Goal: Complete application form

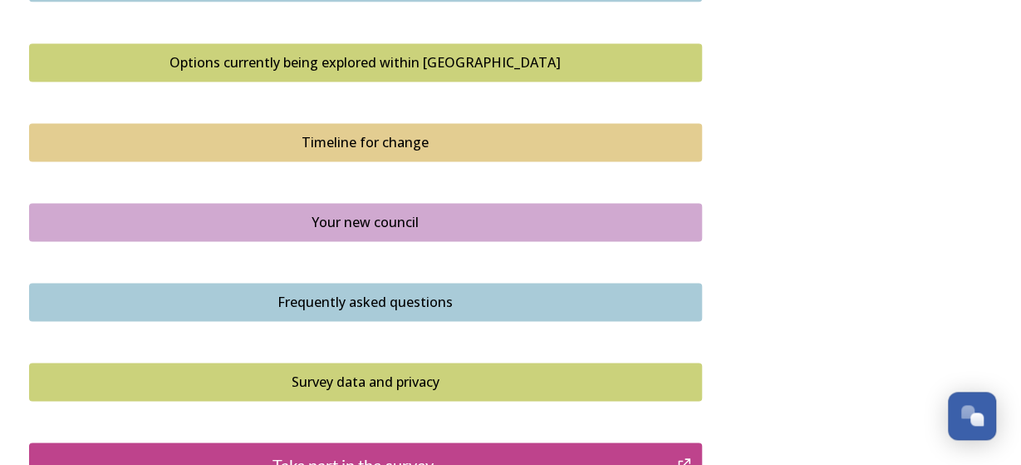
scroll to position [1124, 0]
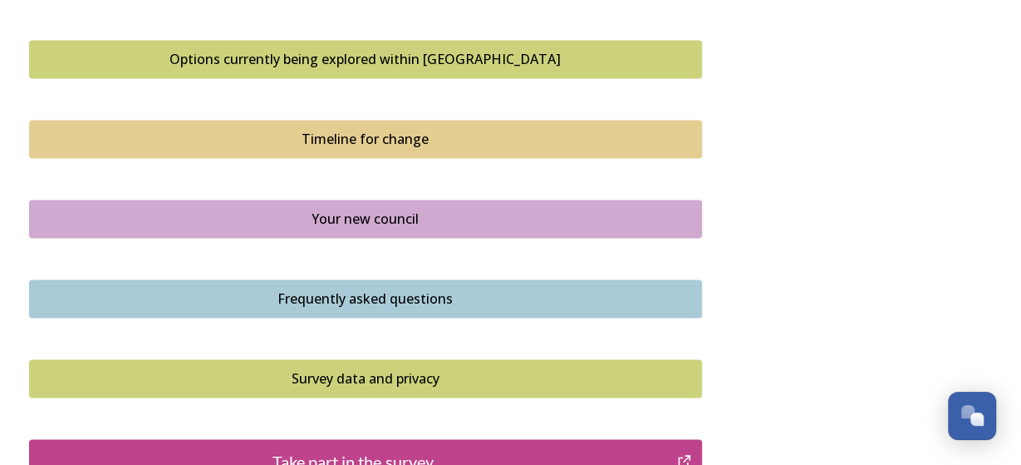
click at [315, 59] on div "Options currently being explored within [GEOGRAPHIC_DATA]" at bounding box center [365, 59] width 655 height 20
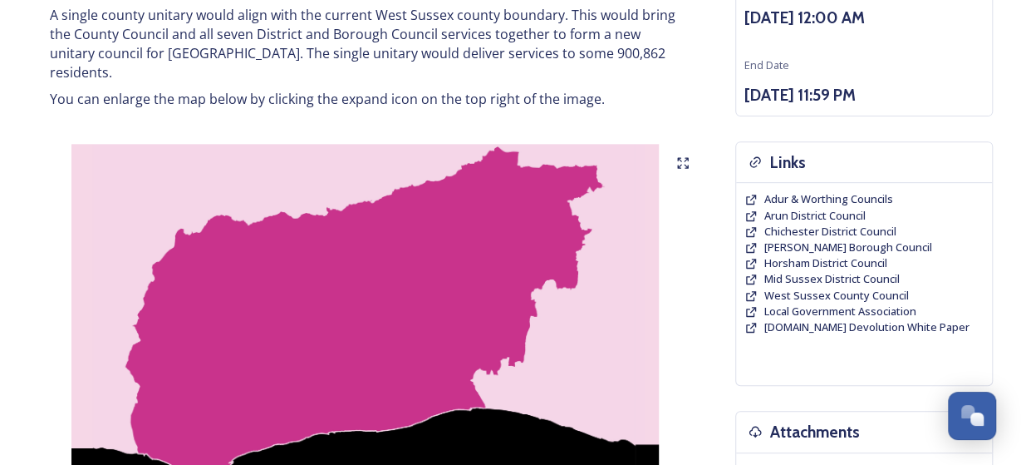
scroll to position [259, 0]
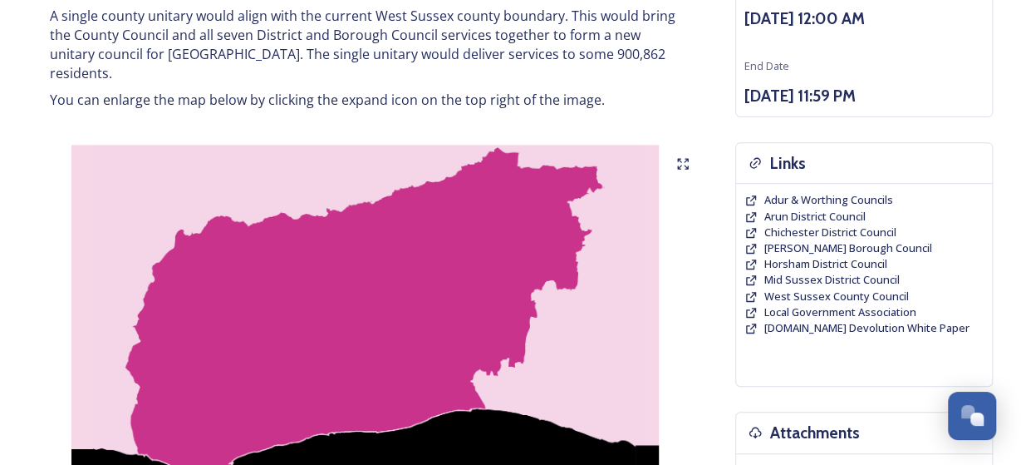
click at [681, 159] on icon at bounding box center [679, 160] width 3 height 3
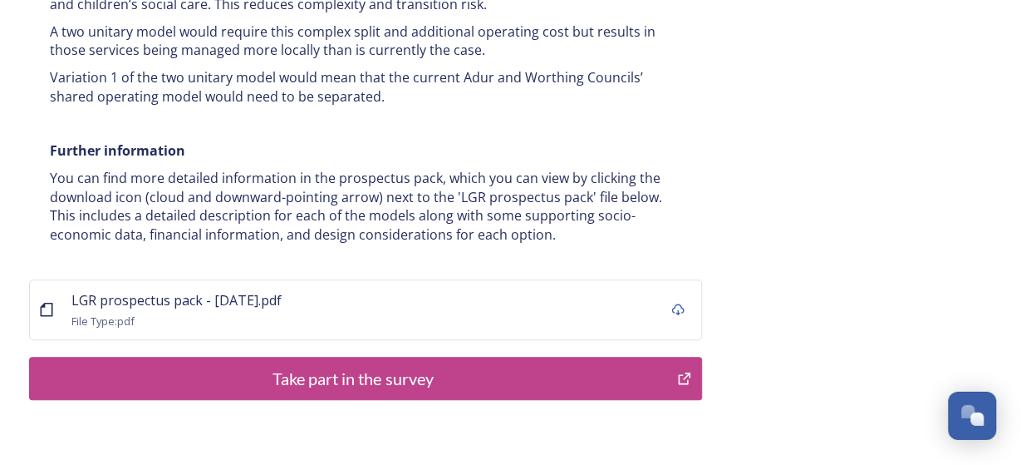
scroll to position [3452, 0]
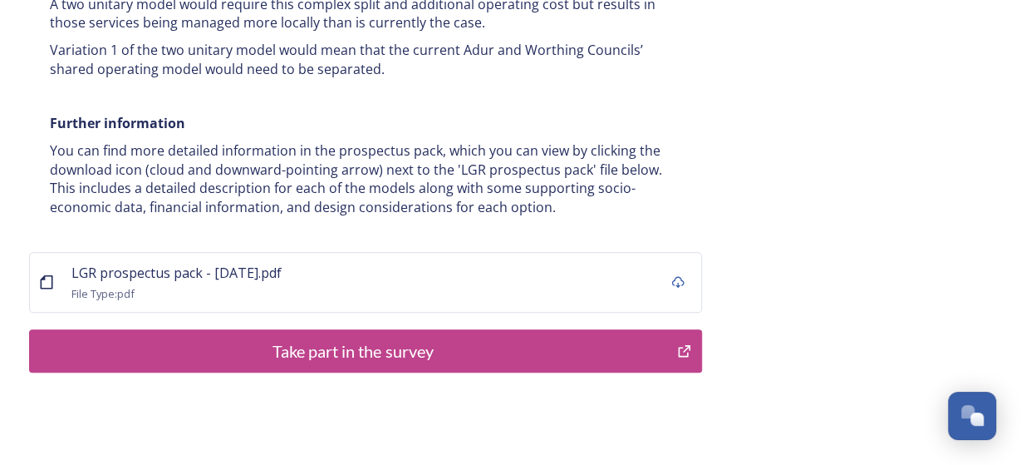
click at [416, 338] on div "Take part in the survey" at bounding box center [353, 350] width 631 height 25
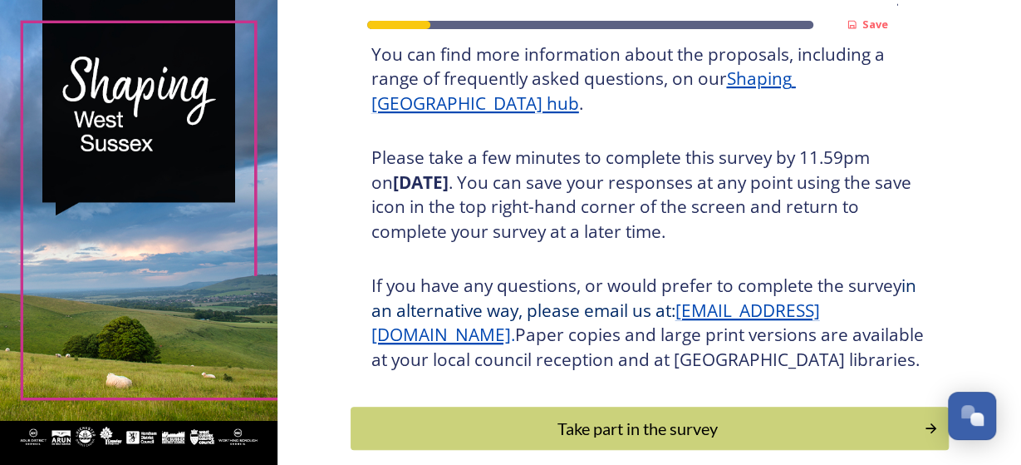
scroll to position [226, 0]
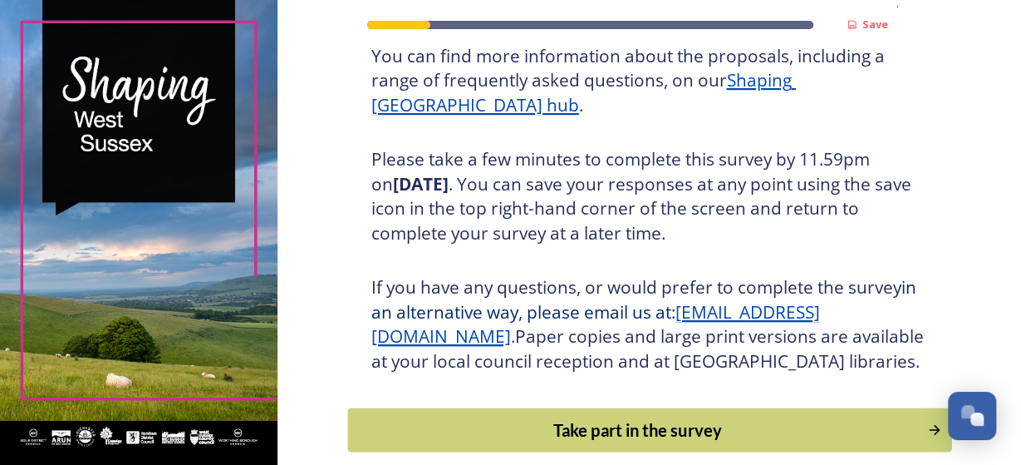
click at [678, 442] on div "Take part in the survey" at bounding box center [638, 429] width 562 height 25
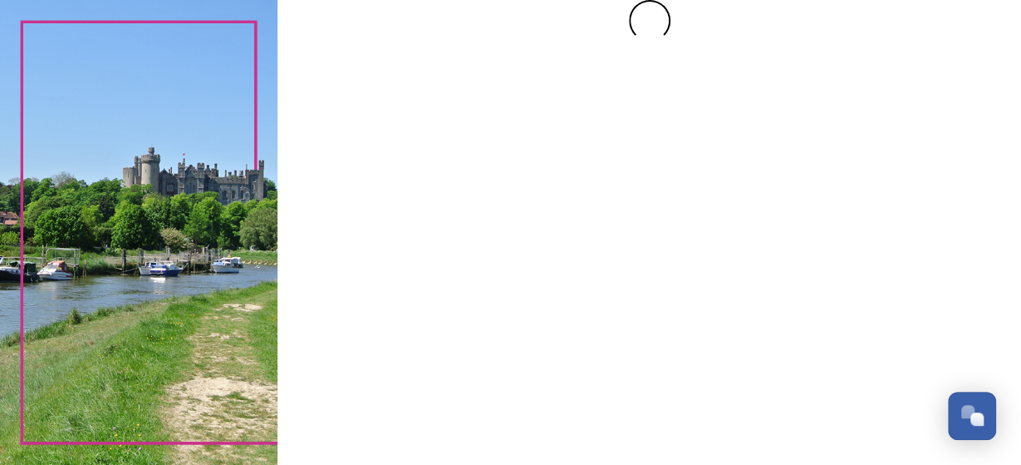
scroll to position [0, 0]
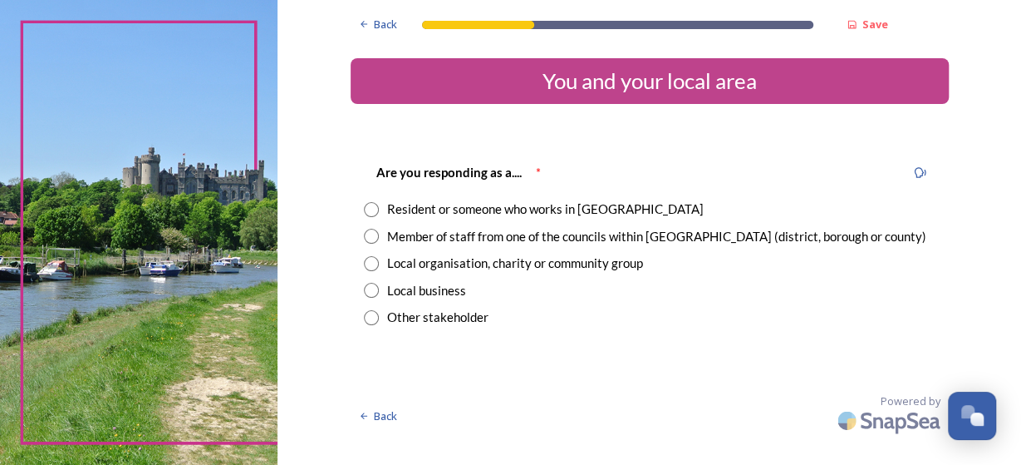
click at [371, 214] on input "radio" at bounding box center [371, 209] width 15 height 15
radio input "true"
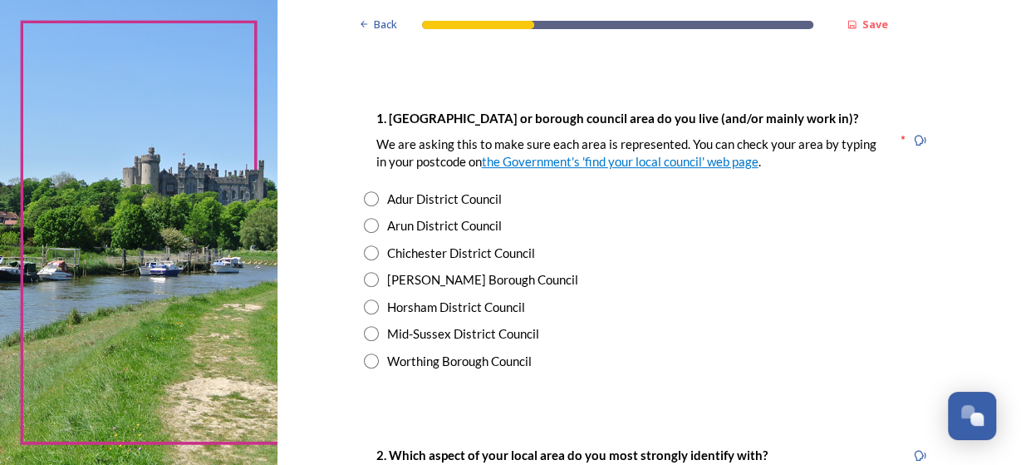
scroll to position [319, 0]
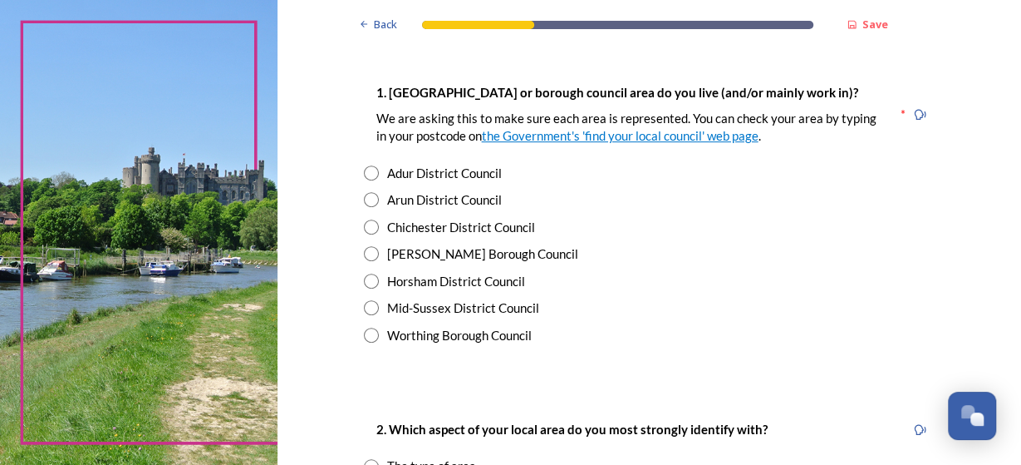
click at [378, 281] on input "radio" at bounding box center [371, 280] width 15 height 15
radio input "true"
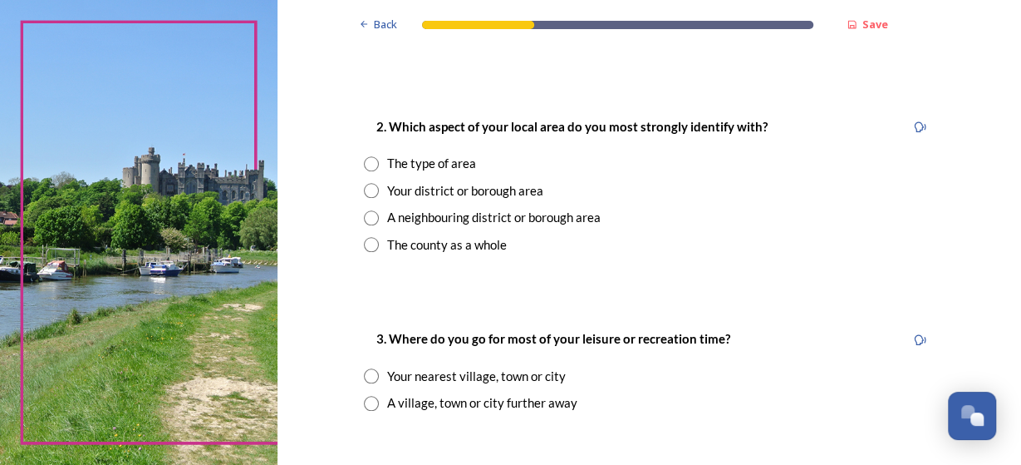
scroll to position [638, 0]
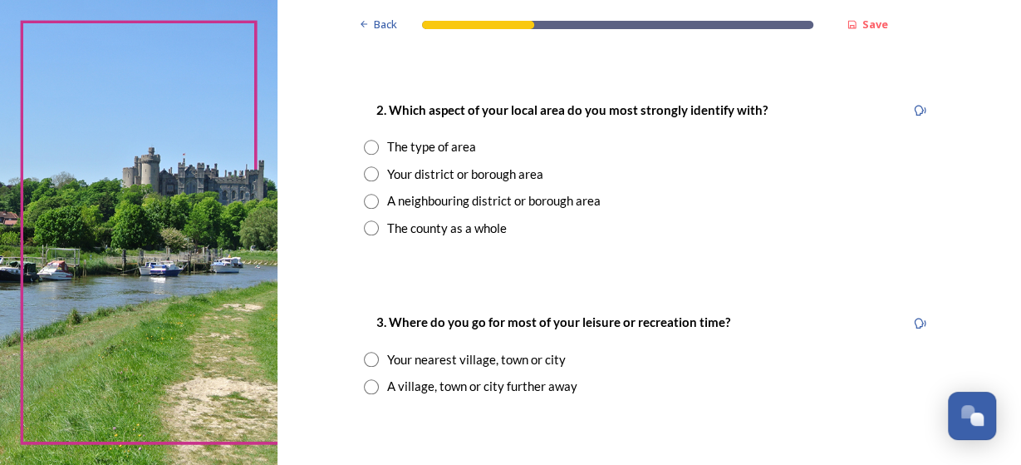
click at [370, 176] on input "radio" at bounding box center [371, 173] width 15 height 15
radio input "true"
click at [369, 146] on input "radio" at bounding box center [371, 147] width 15 height 15
radio input "true"
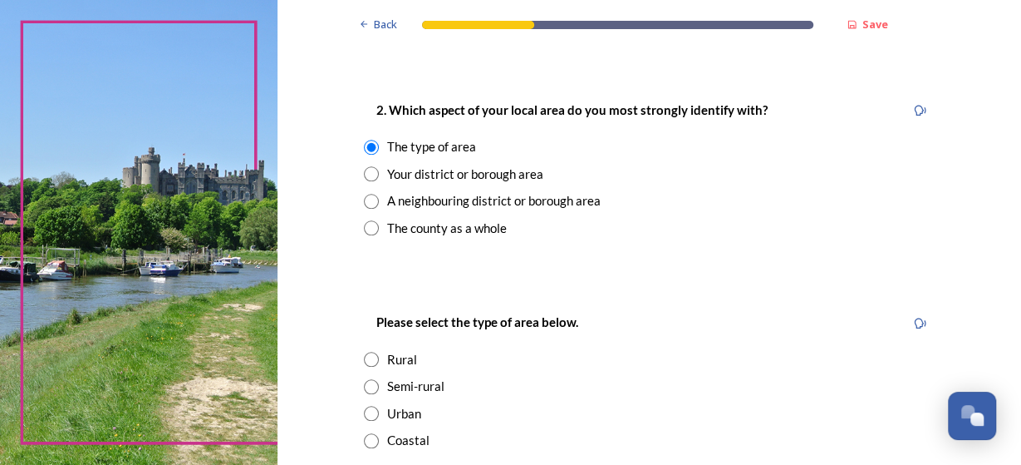
click at [366, 174] on input "radio" at bounding box center [371, 173] width 15 height 15
radio input "true"
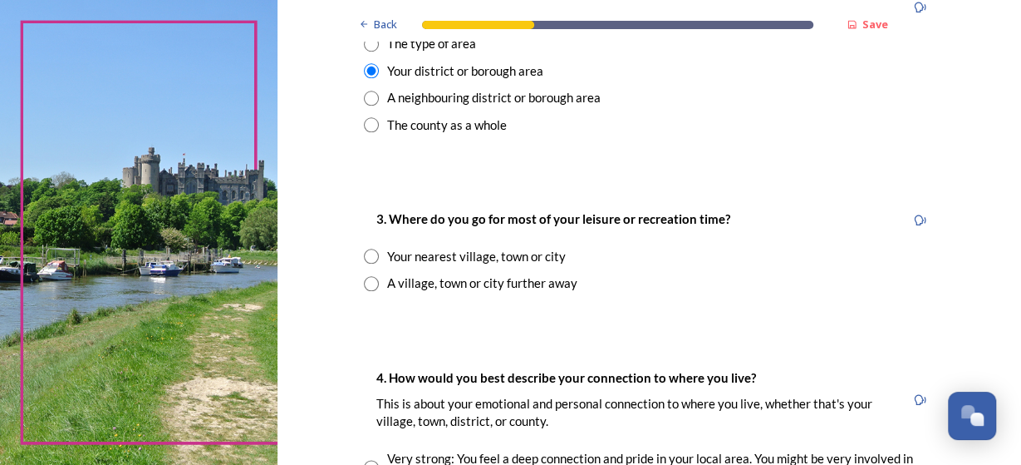
scroll to position [745, 0]
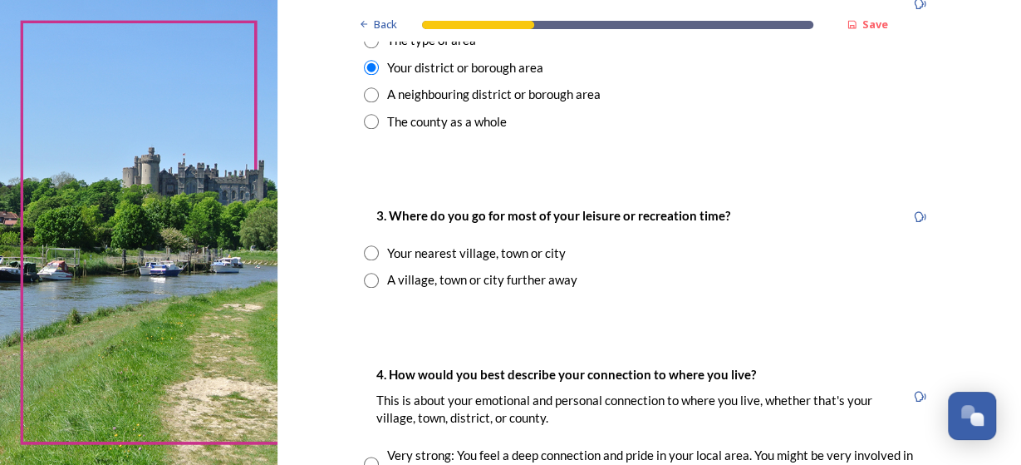
click at [375, 252] on input "radio" at bounding box center [371, 252] width 15 height 15
radio input "true"
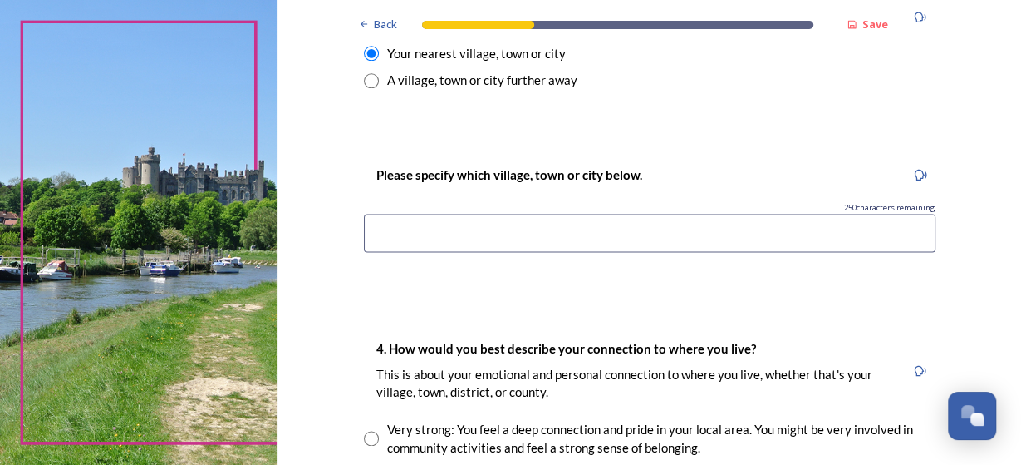
scroll to position [957, 0]
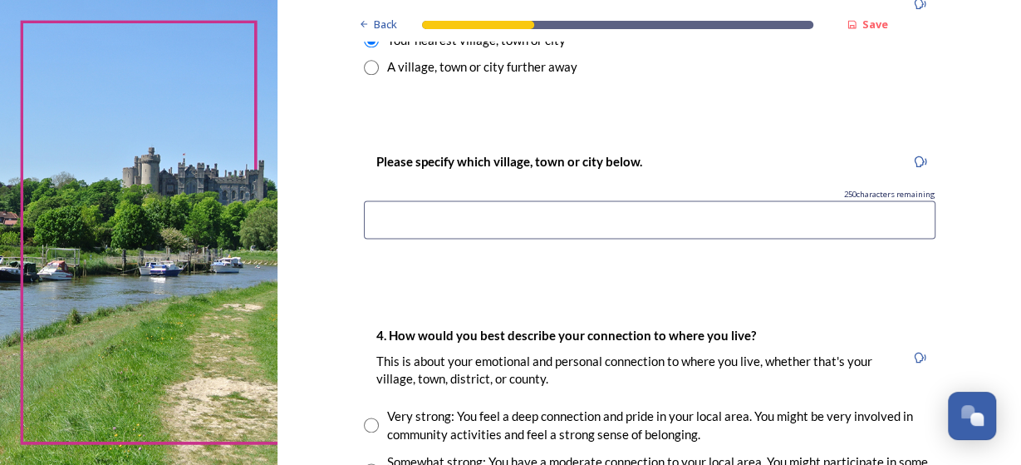
click at [481, 219] on input at bounding box center [650, 219] width 572 height 38
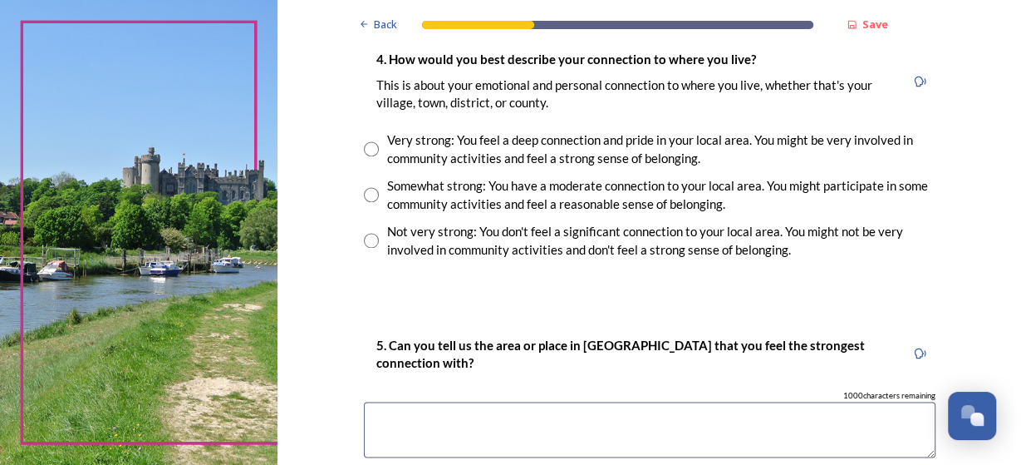
scroll to position [1276, 0]
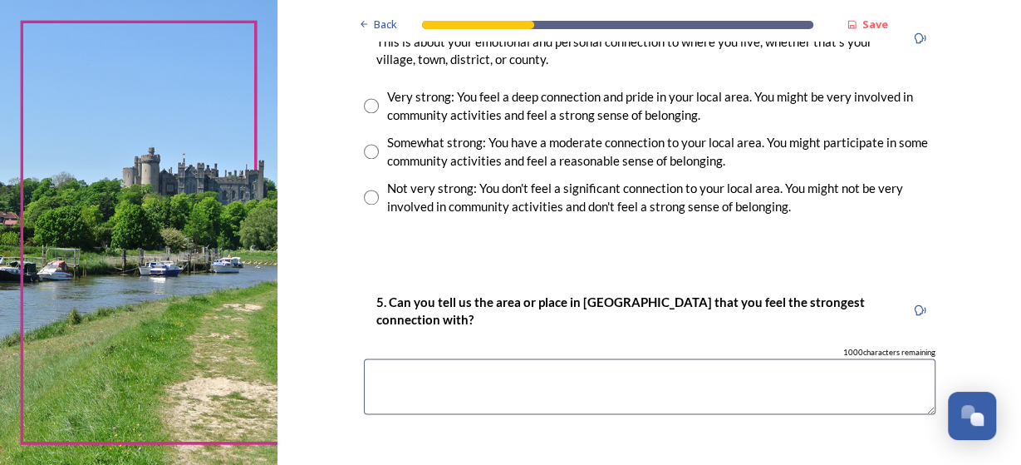
type input "Horsham"
click at [375, 149] on input "radio" at bounding box center [371, 151] width 15 height 15
radio input "true"
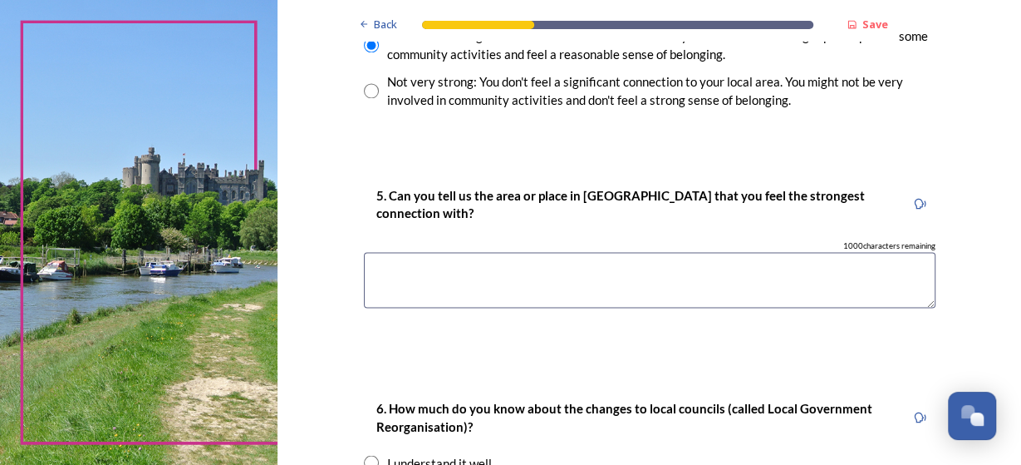
click at [558, 269] on textarea at bounding box center [650, 280] width 572 height 56
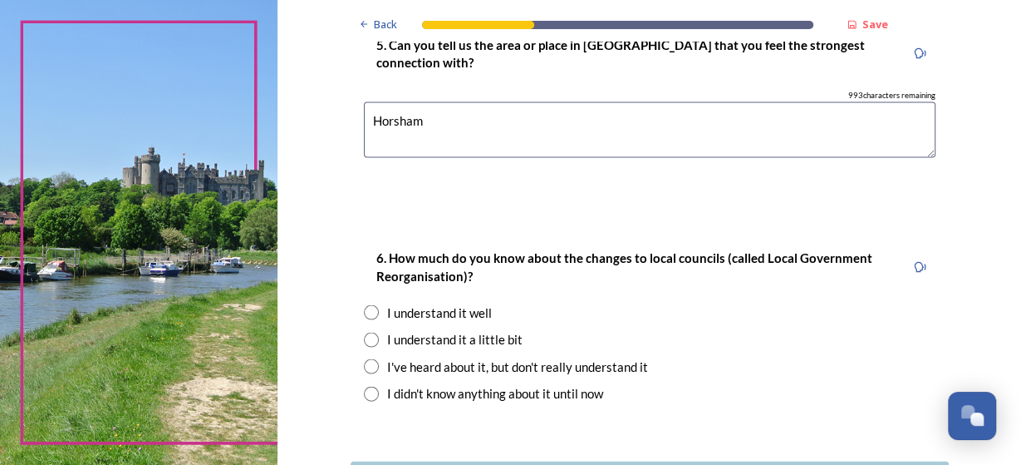
scroll to position [1596, 0]
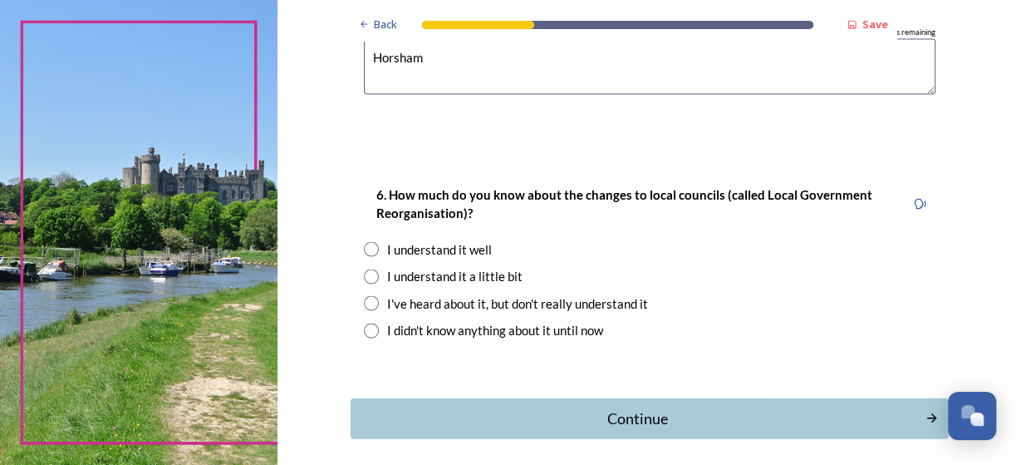
type textarea "Horsham"
click at [373, 273] on input "radio" at bounding box center [371, 276] width 15 height 15
radio input "true"
click at [632, 408] on div "Continue" at bounding box center [638, 418] width 563 height 22
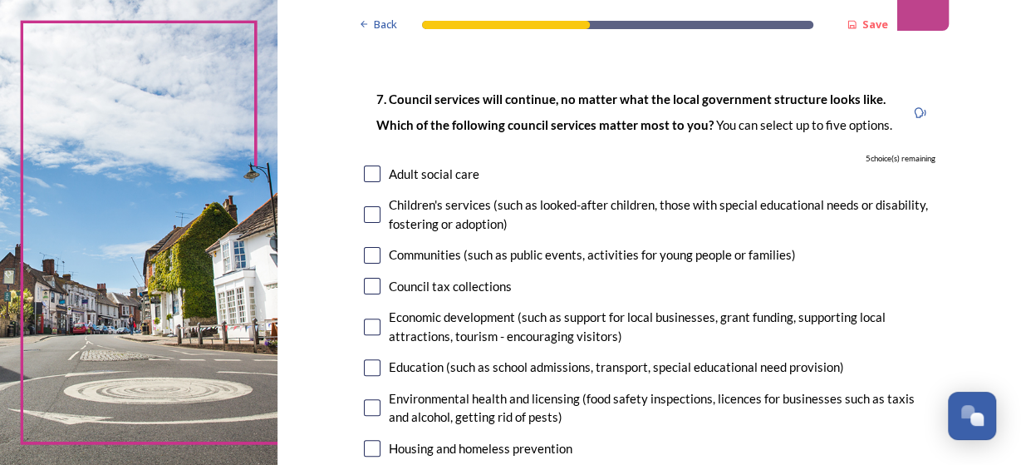
scroll to position [106, 0]
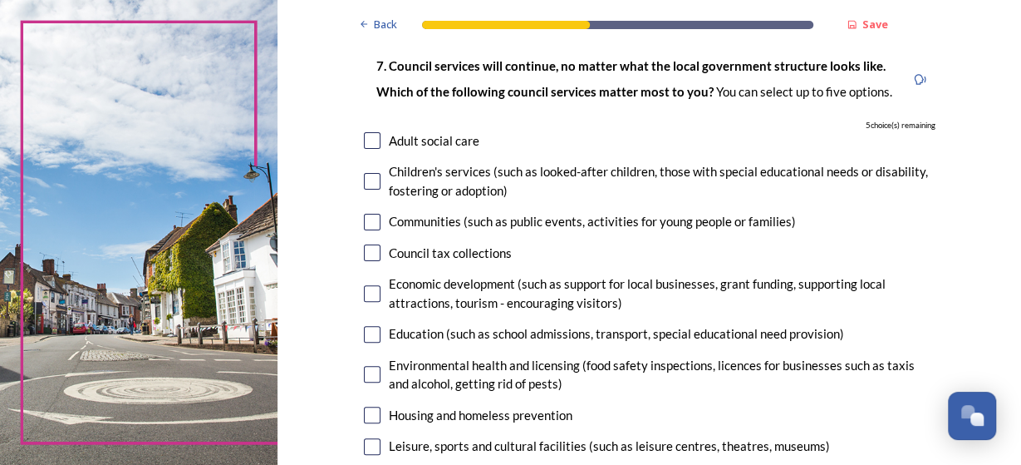
click at [373, 141] on input "checkbox" at bounding box center [372, 140] width 17 height 17
checkbox input "true"
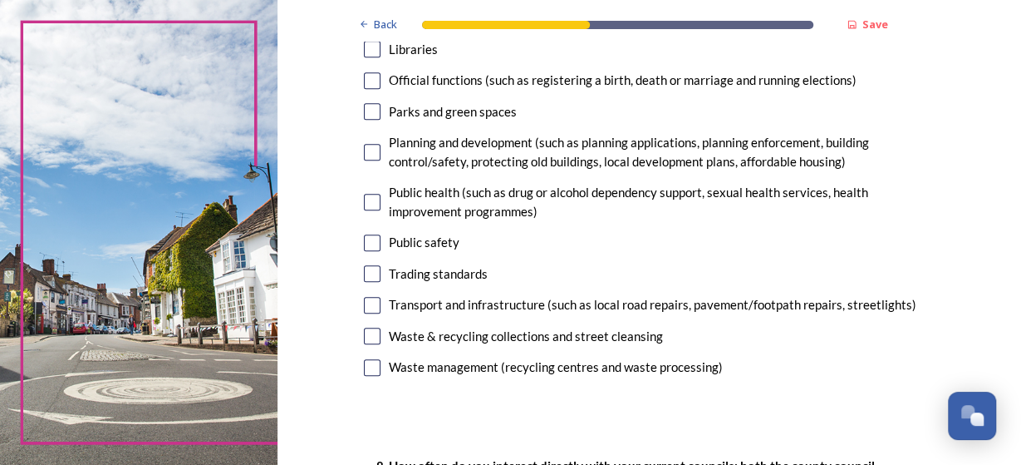
scroll to position [532, 0]
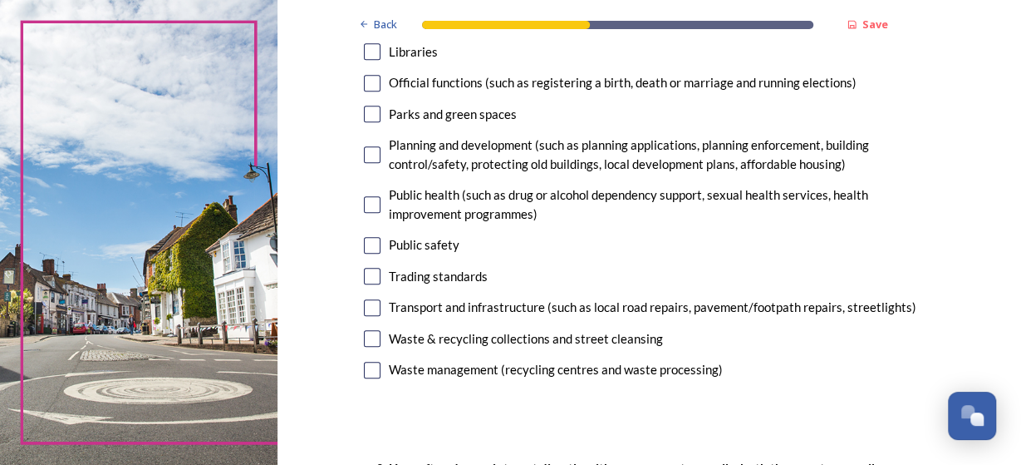
click at [374, 307] on input "checkbox" at bounding box center [372, 307] width 17 height 17
checkbox input "true"
click at [371, 338] on input "checkbox" at bounding box center [372, 338] width 17 height 17
checkbox input "true"
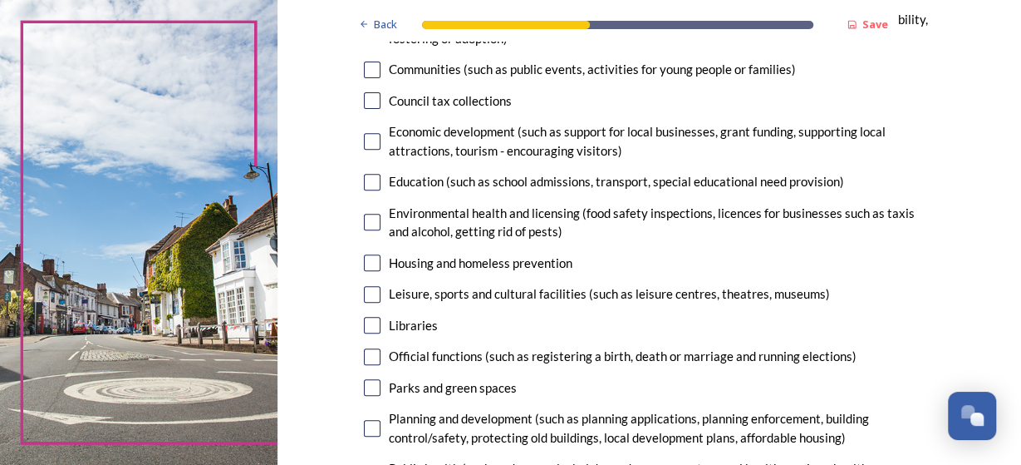
scroll to position [319, 0]
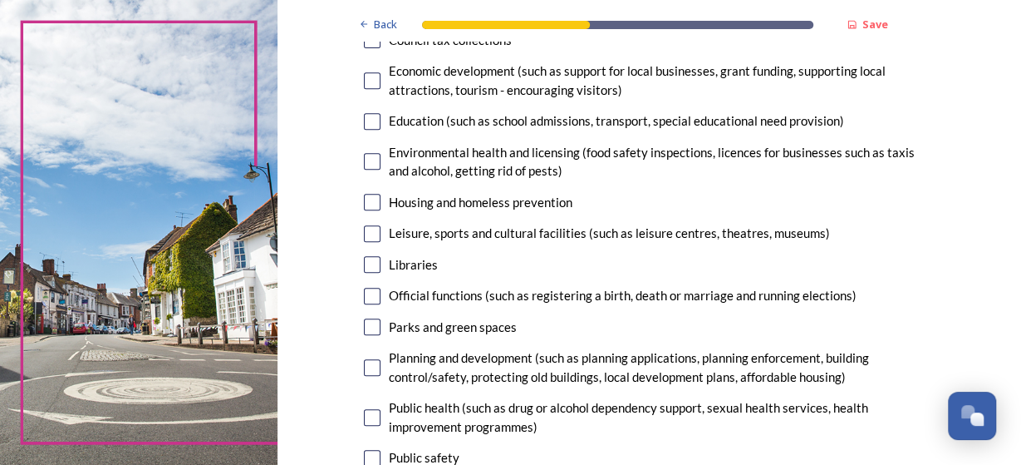
click at [371, 122] on input "checkbox" at bounding box center [372, 121] width 17 height 17
checkbox input "true"
click at [369, 365] on input "checkbox" at bounding box center [372, 367] width 17 height 17
checkbox input "true"
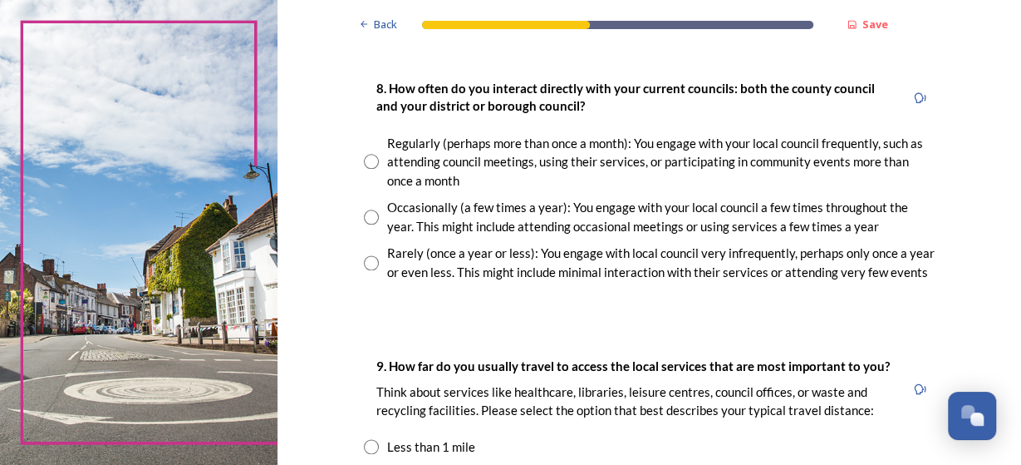
scroll to position [957, 0]
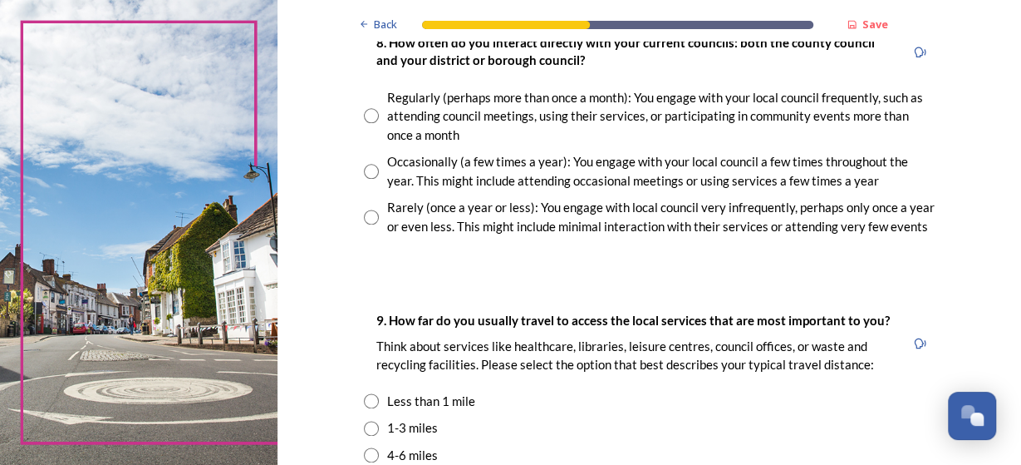
click at [366, 117] on input "radio" at bounding box center [371, 115] width 15 height 15
radio input "true"
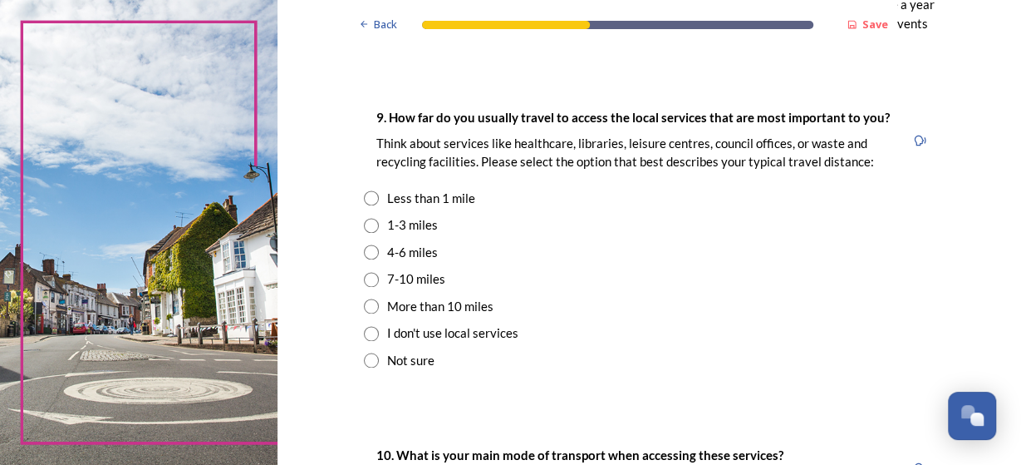
scroll to position [1170, 0]
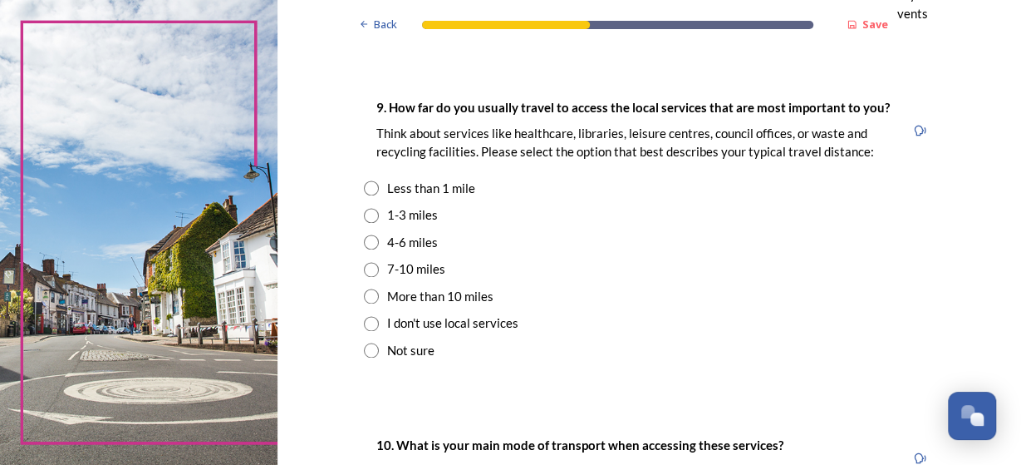
click at [368, 217] on input "radio" at bounding box center [371, 215] width 15 height 15
radio input "true"
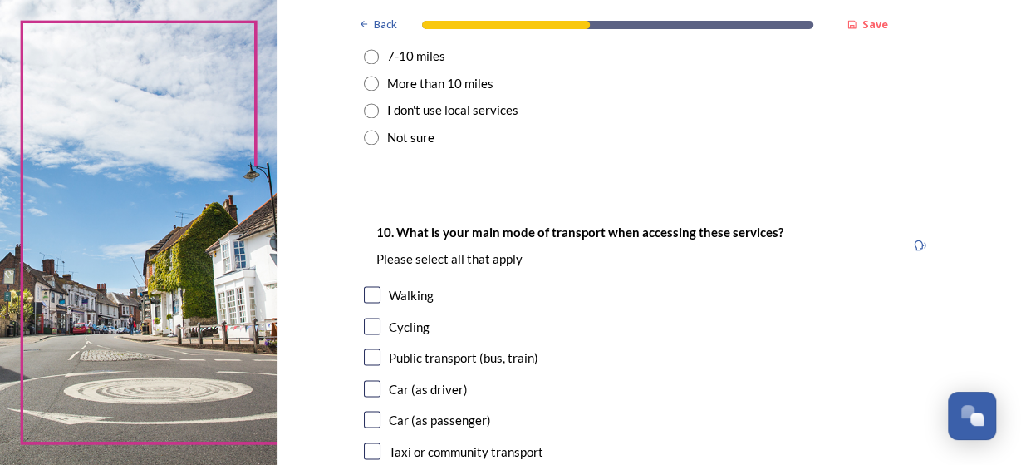
scroll to position [1489, 0]
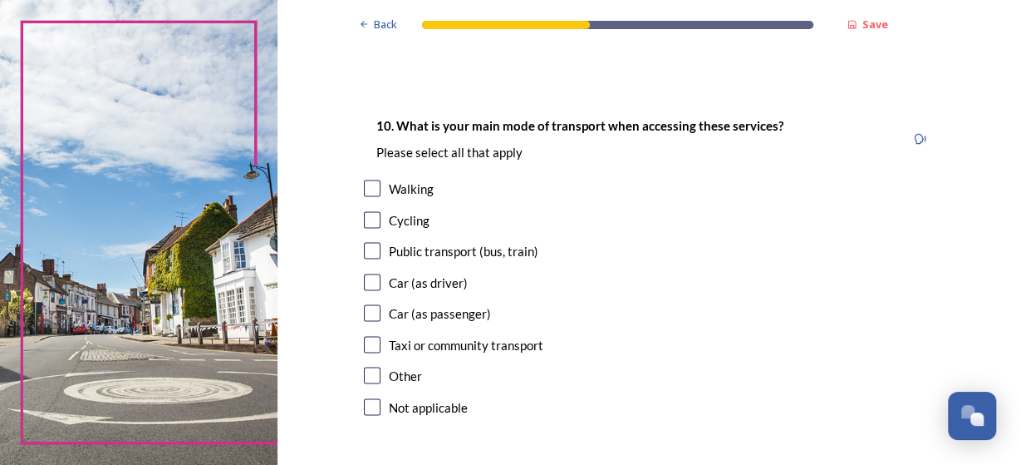
click at [370, 224] on input "checkbox" at bounding box center [372, 219] width 17 height 17
checkbox input "true"
click at [366, 280] on input "checkbox" at bounding box center [372, 281] width 17 height 17
checkbox input "true"
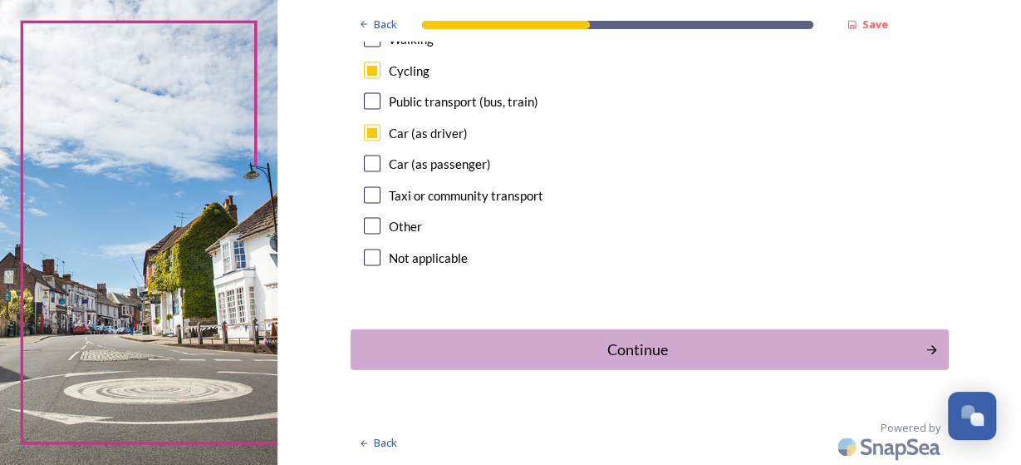
scroll to position [1639, 0]
click at [655, 345] on div "Continue" at bounding box center [638, 348] width 563 height 22
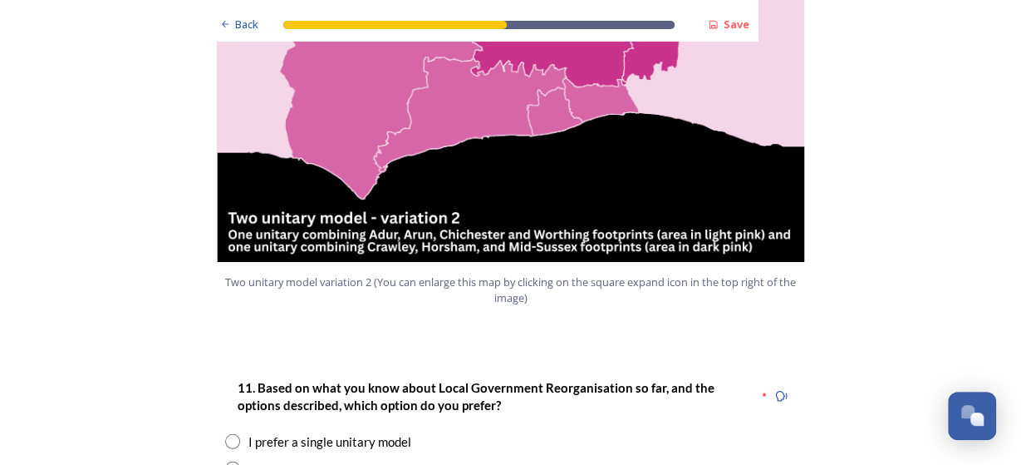
scroll to position [2021, 0]
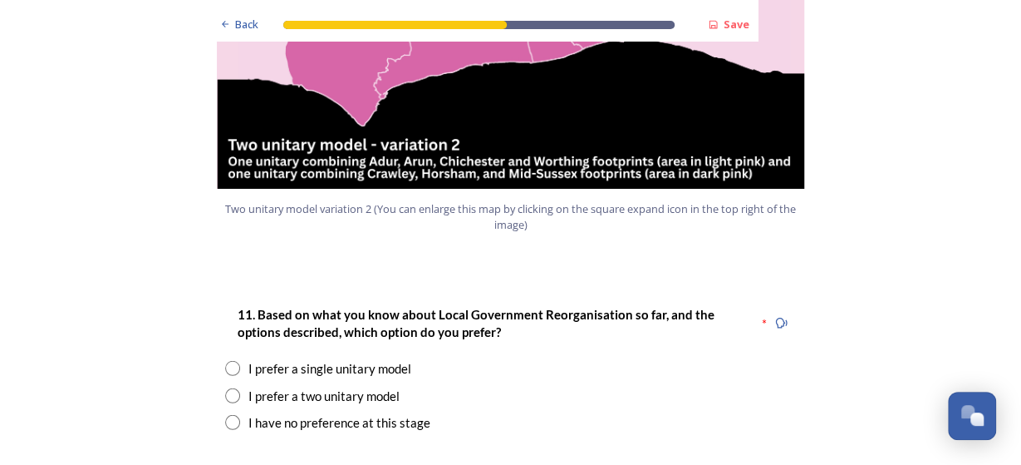
click at [230, 388] on input "radio" at bounding box center [232, 395] width 15 height 15
radio input "true"
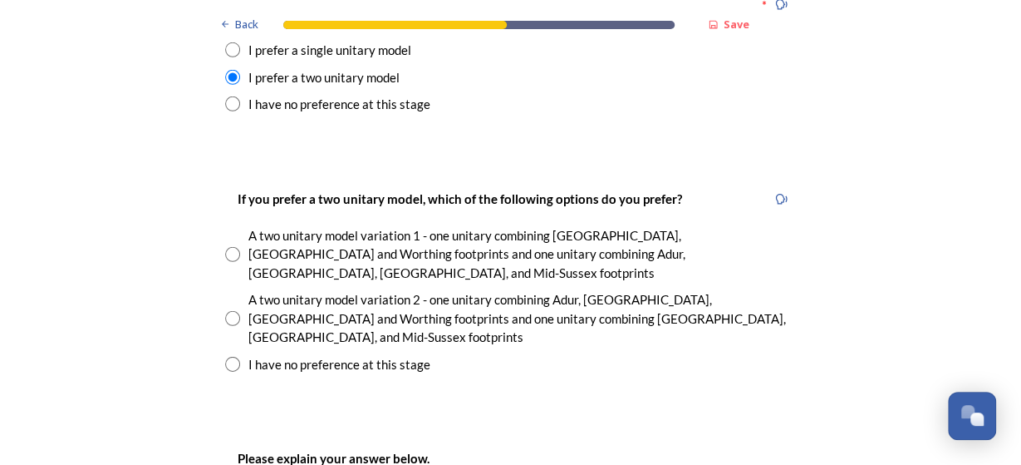
scroll to position [2340, 0]
click at [238, 356] on input "radio" at bounding box center [232, 363] width 15 height 15
radio input "true"
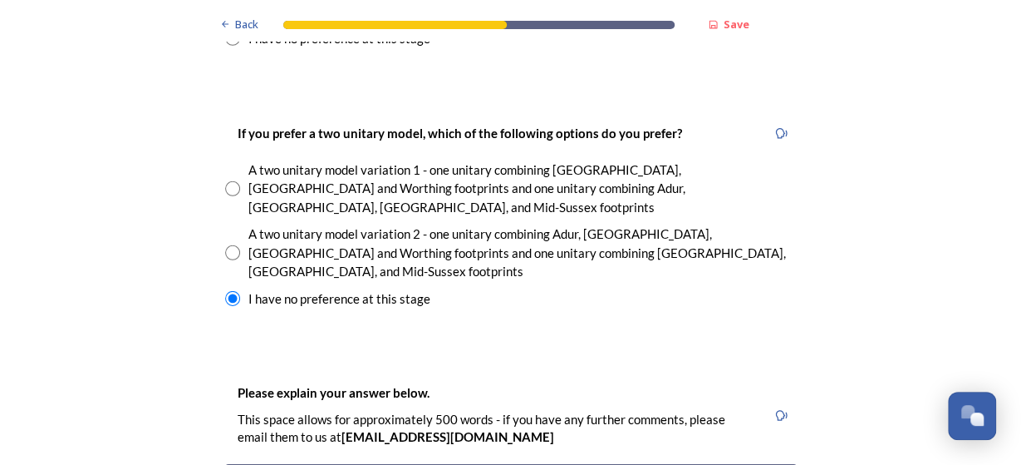
scroll to position [2553, 0]
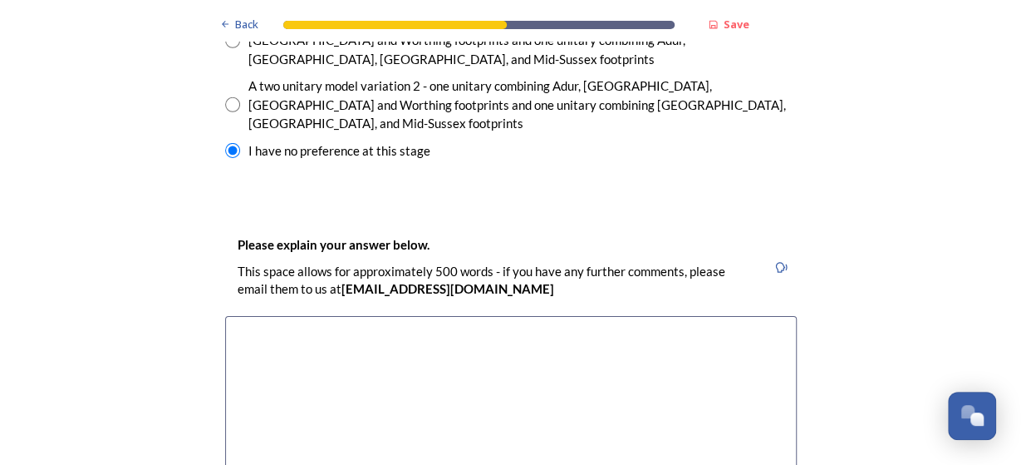
click at [312, 316] on textarea at bounding box center [511, 409] width 572 height 187
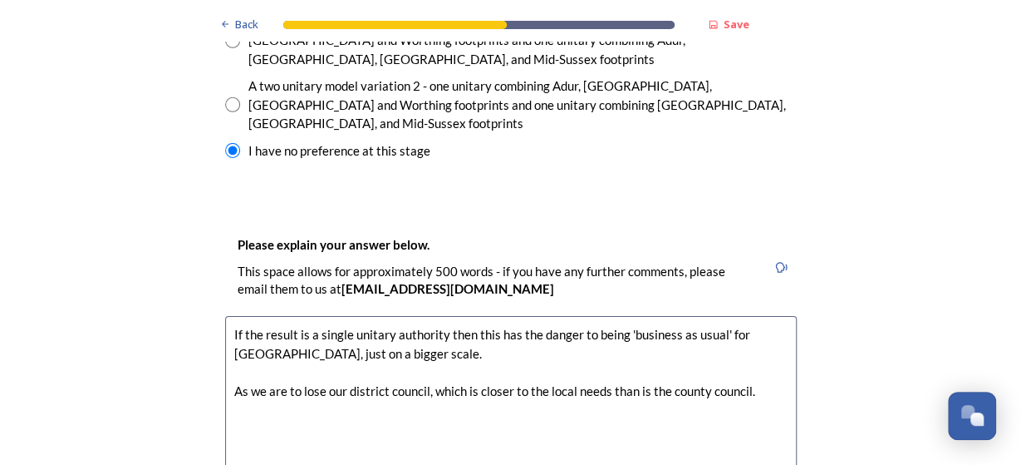
click at [484, 316] on textarea "If the result is a single unitary authority then this has the danger to being '…" at bounding box center [511, 409] width 572 height 187
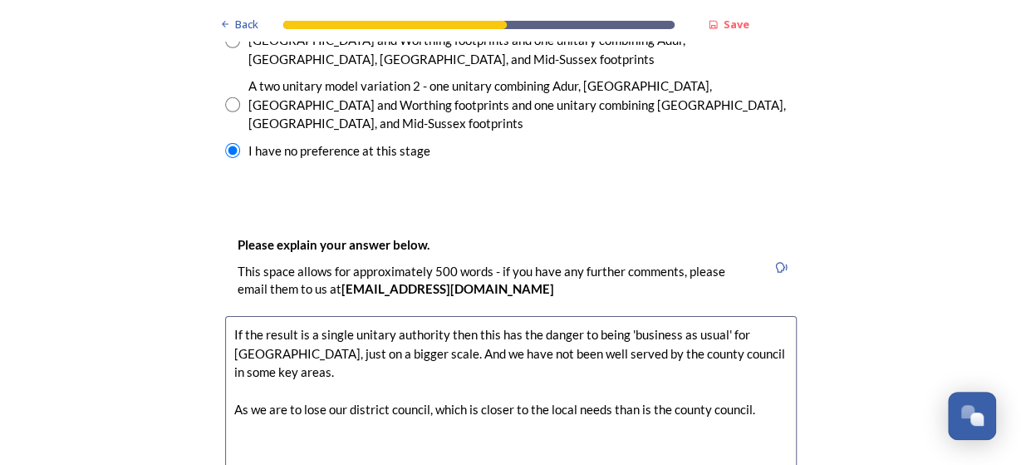
click at [767, 325] on textarea "If the result is a single unitary authority then this has the danger to being '…" at bounding box center [511, 409] width 572 height 187
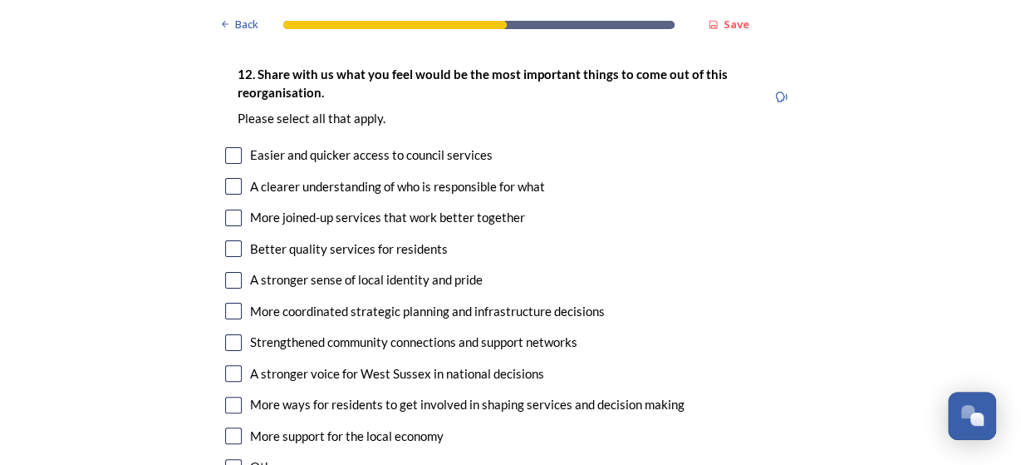
scroll to position [3085, 0]
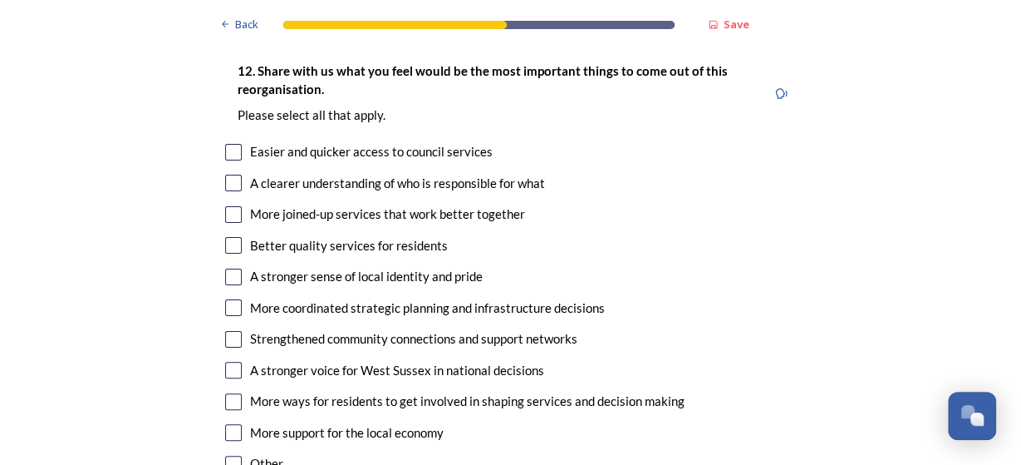
type textarea "If the result is a single unitary authority then this has the danger to being '…"
click at [232, 206] on input "checkbox" at bounding box center [233, 214] width 17 height 17
checkbox input "true"
click at [231, 237] on input "checkbox" at bounding box center [233, 245] width 17 height 17
checkbox input "true"
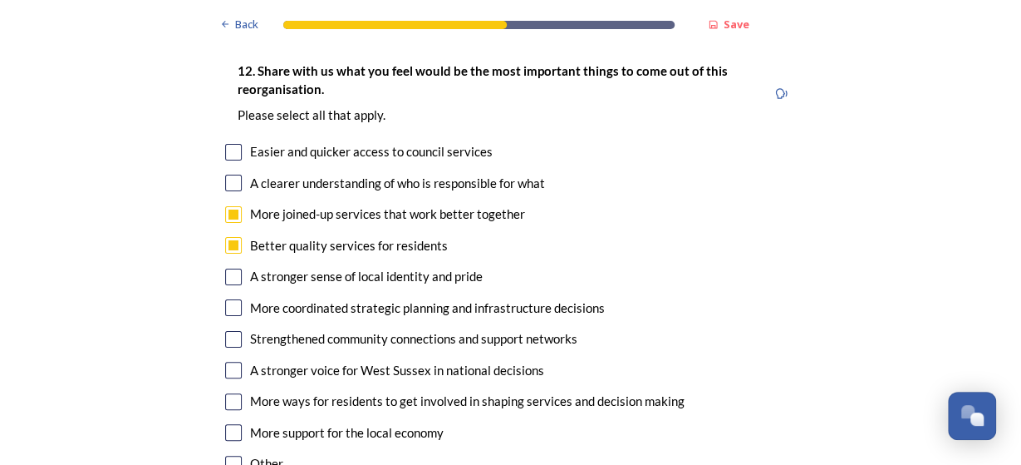
click at [229, 299] on input "checkbox" at bounding box center [233, 307] width 17 height 17
checkbox input "true"
click at [236, 393] on input "checkbox" at bounding box center [233, 401] width 17 height 17
checkbox input "true"
click at [232, 268] on input "checkbox" at bounding box center [233, 276] width 17 height 17
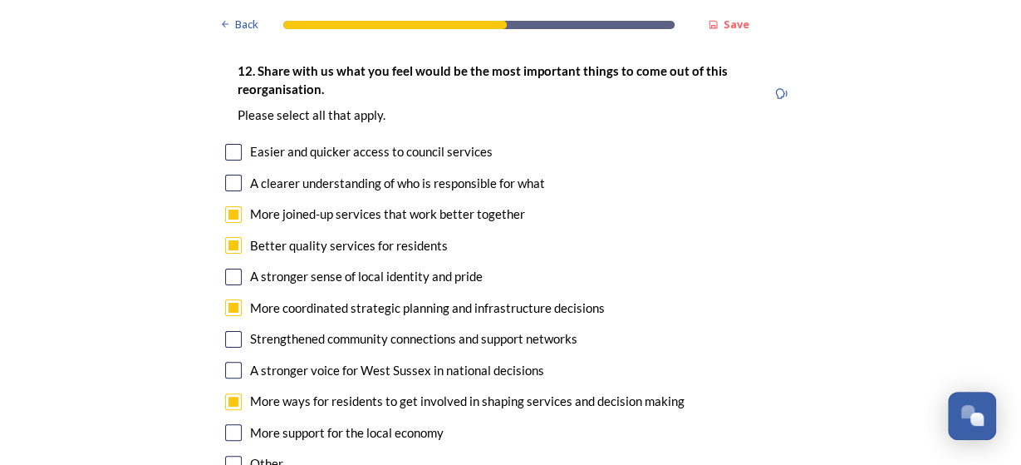
checkbox input "true"
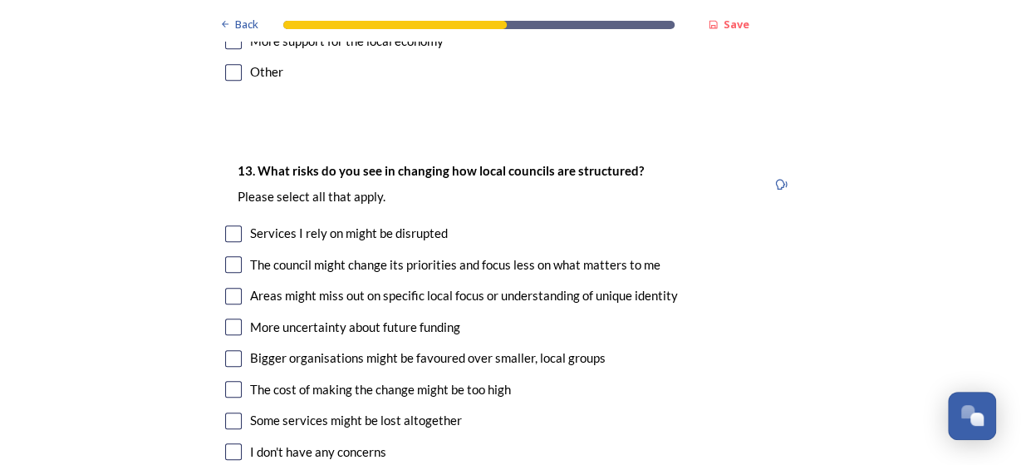
scroll to position [3510, 0]
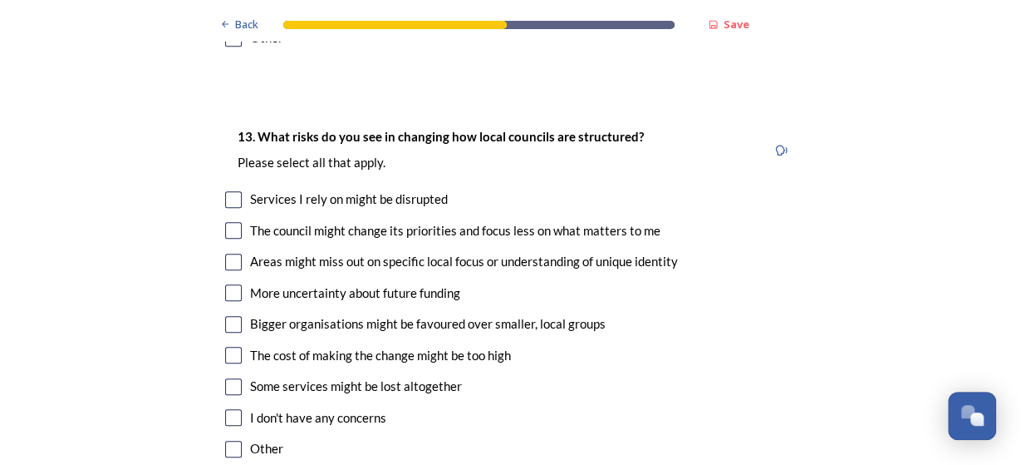
click at [239, 253] on input "checkbox" at bounding box center [233, 261] width 17 height 17
checkbox input "true"
click at [235, 347] on input "checkbox" at bounding box center [233, 355] width 17 height 17
checkbox input "true"
click at [234, 378] on input "checkbox" at bounding box center [233, 386] width 17 height 17
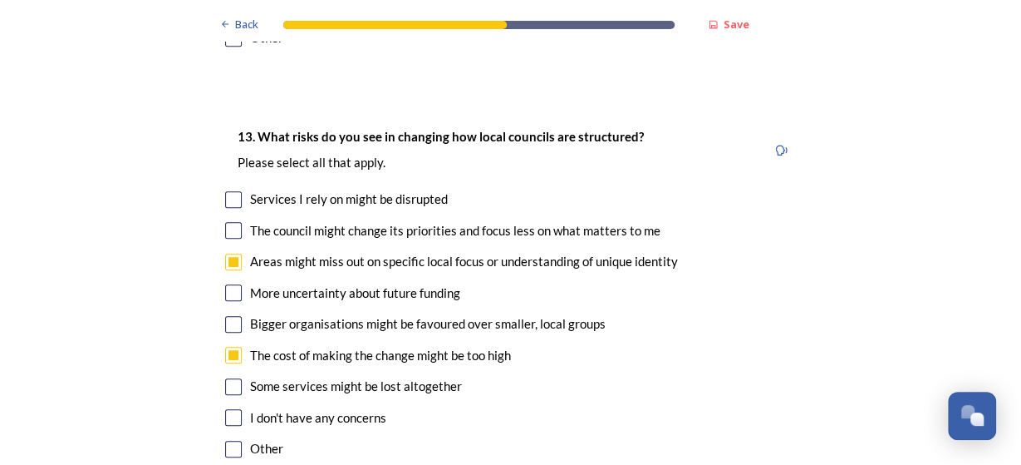
checkbox input "true"
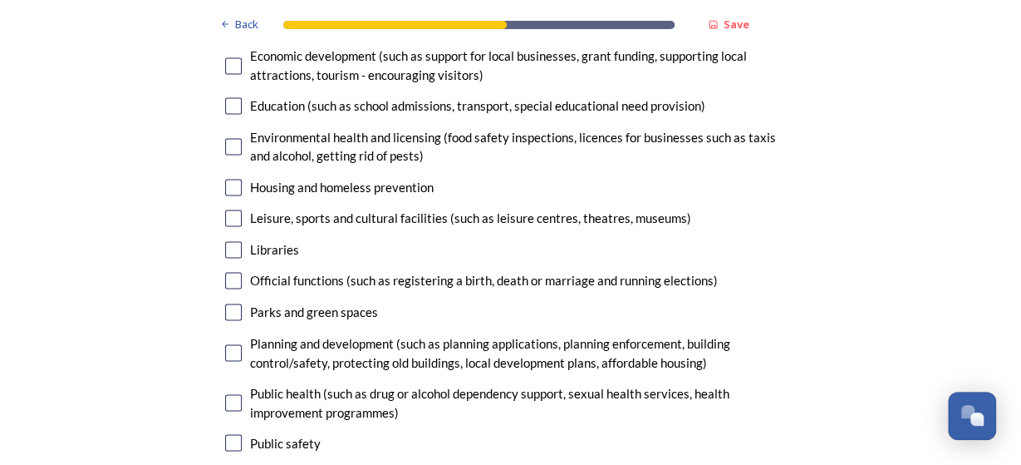
scroll to position [4361, 0]
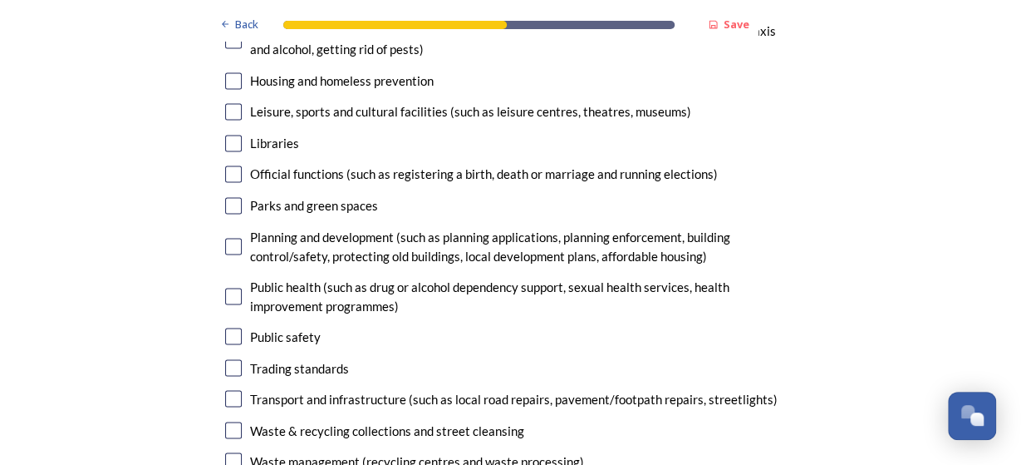
click at [234, 390] on input "checkbox" at bounding box center [233, 398] width 17 height 17
checkbox input "true"
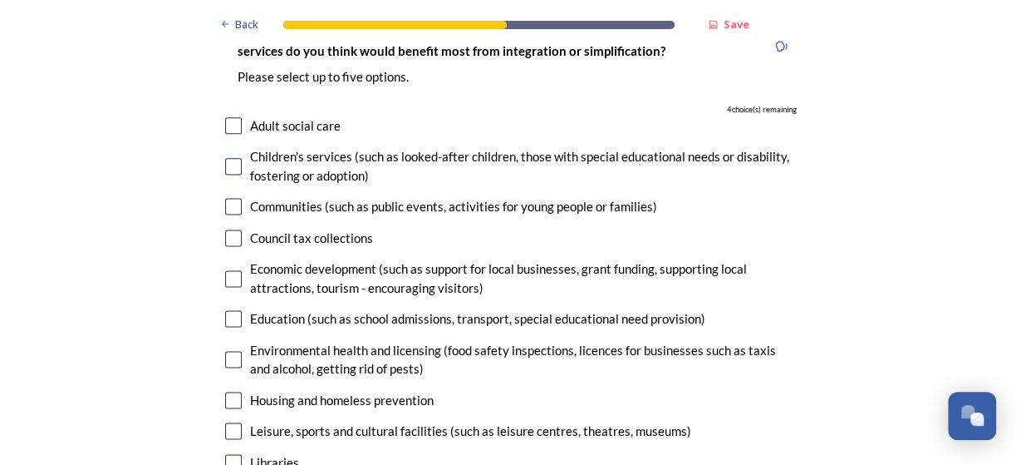
scroll to position [4148, 0]
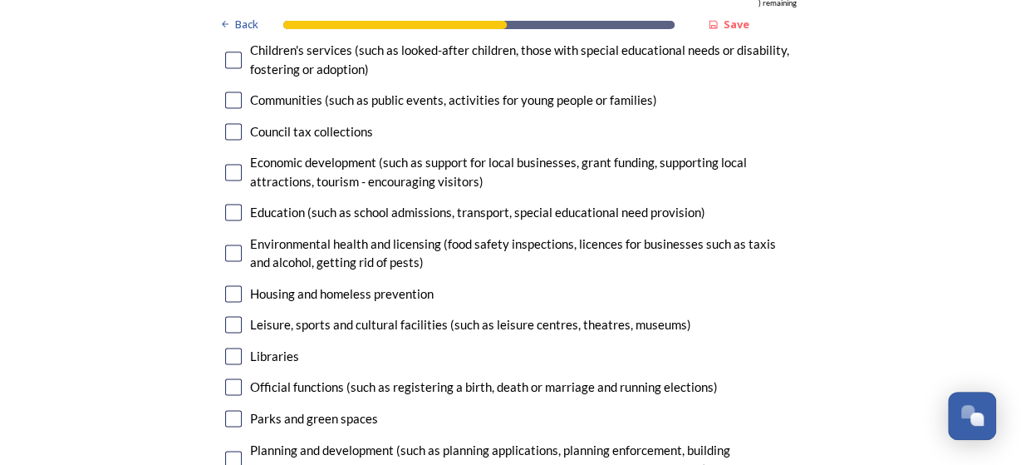
click at [231, 450] on input "checkbox" at bounding box center [233, 458] width 17 height 17
checkbox input "true"
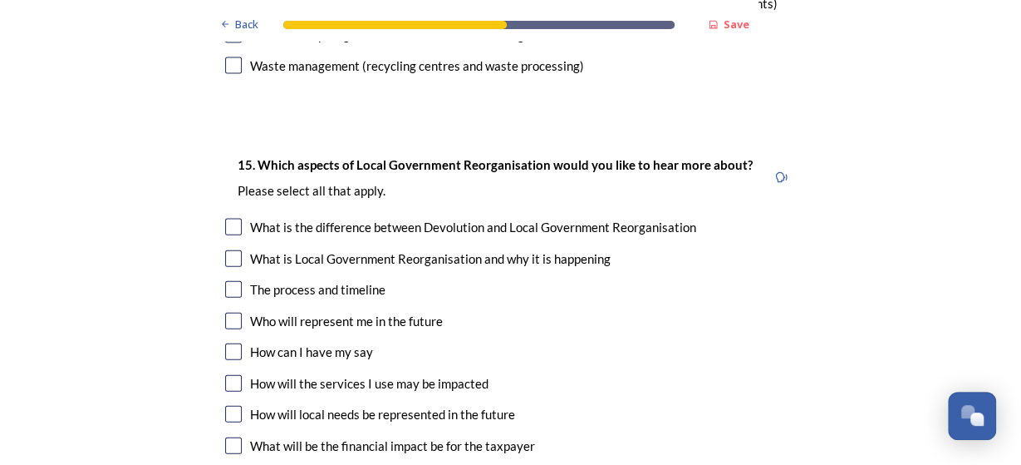
scroll to position [4787, 0]
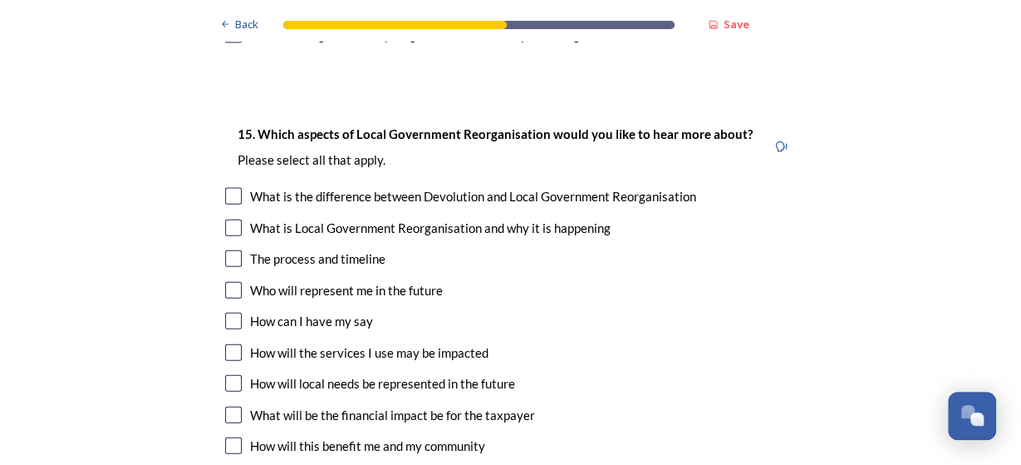
click at [234, 188] on input "checkbox" at bounding box center [233, 196] width 17 height 17
checkbox input "true"
click at [239, 312] on input "checkbox" at bounding box center [233, 320] width 17 height 17
checkbox input "true"
click at [235, 375] on input "checkbox" at bounding box center [233, 383] width 17 height 17
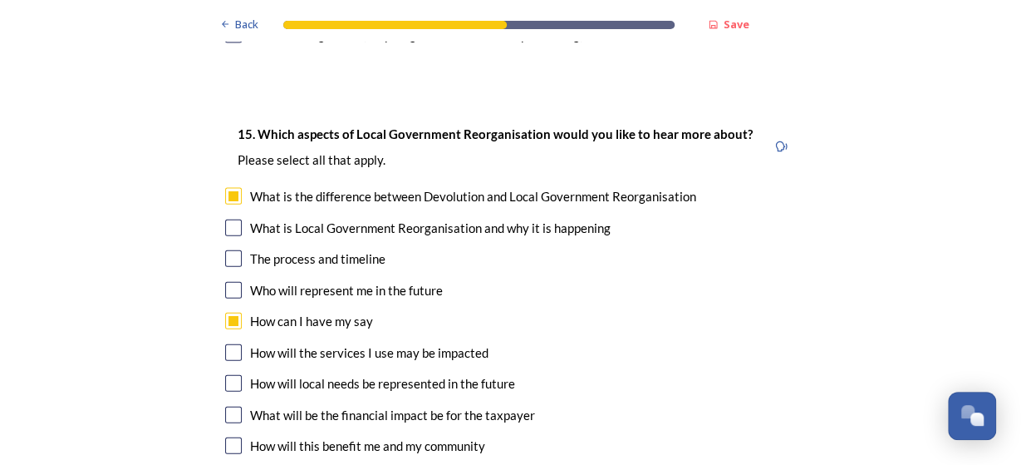
checkbox input "true"
click at [234, 406] on input "checkbox" at bounding box center [233, 414] width 17 height 17
checkbox input "true"
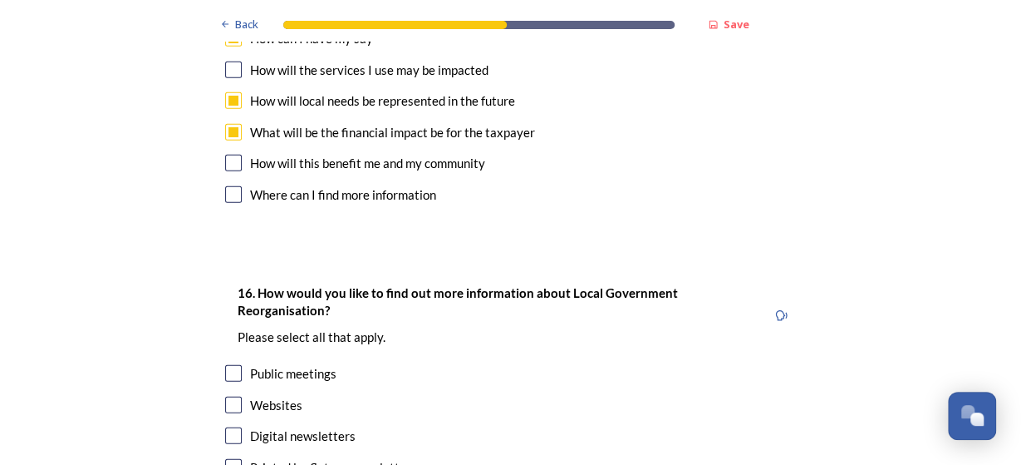
scroll to position [5106, 0]
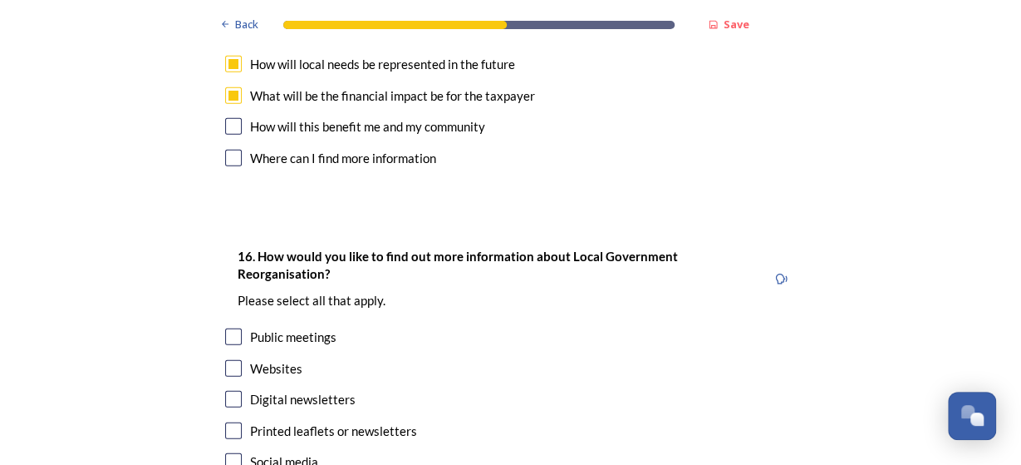
click at [239, 328] on input "checkbox" at bounding box center [233, 336] width 17 height 17
checkbox input "true"
click at [240, 391] on input "checkbox" at bounding box center [233, 399] width 17 height 17
checkbox input "true"
click at [229, 422] on input "checkbox" at bounding box center [233, 430] width 17 height 17
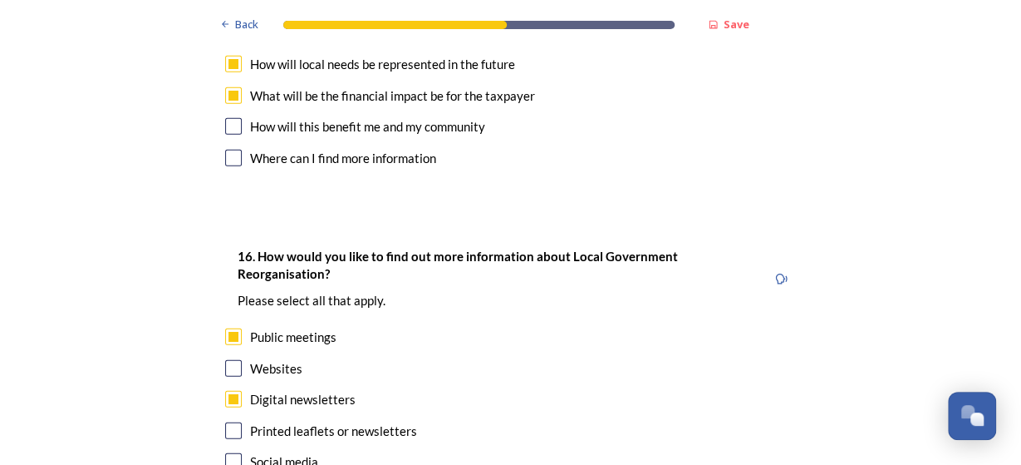
checkbox input "true"
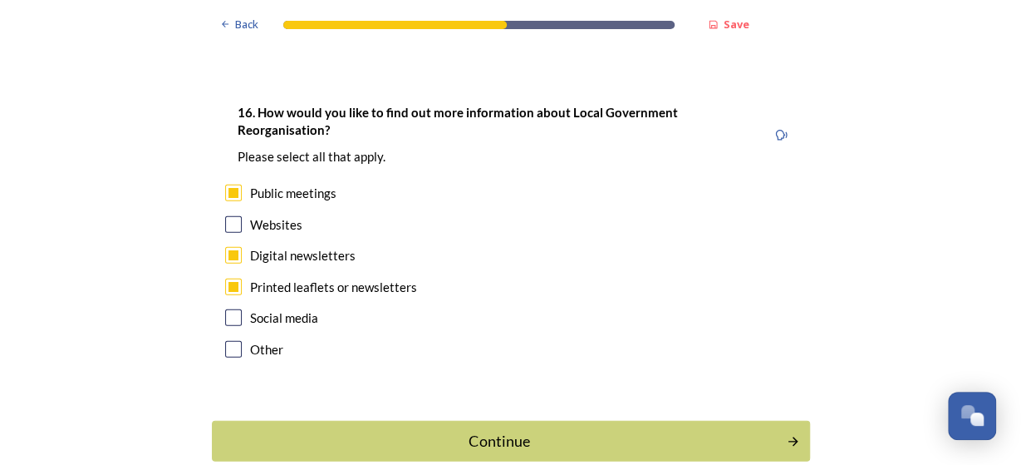
scroll to position [5252, 0]
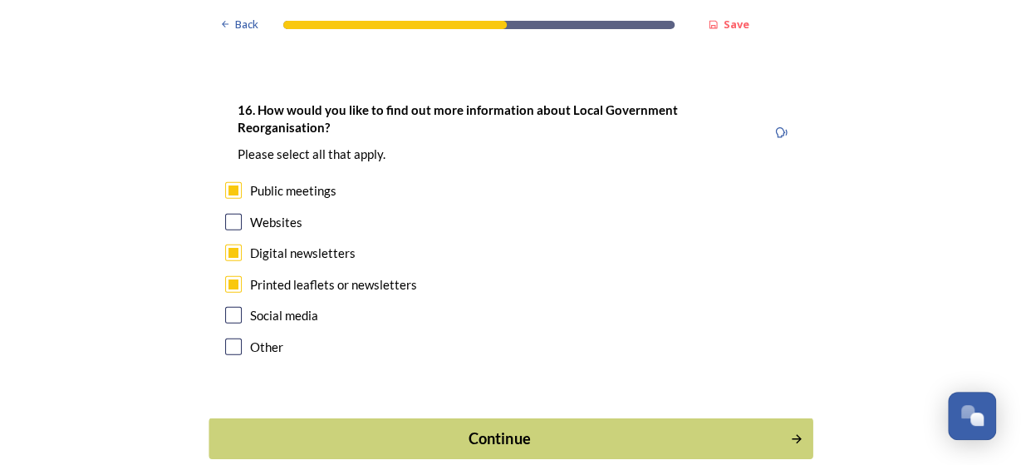
click at [516, 427] on div "Continue" at bounding box center [499, 438] width 563 height 22
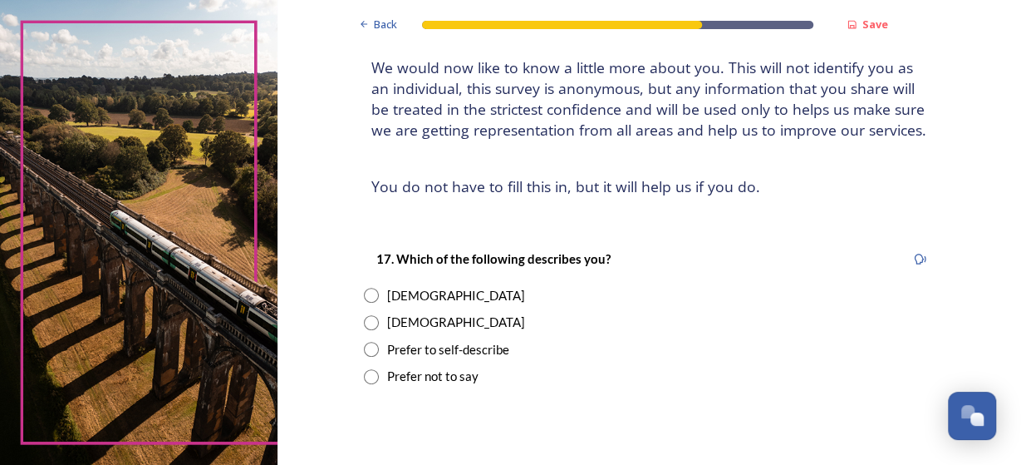
scroll to position [213, 0]
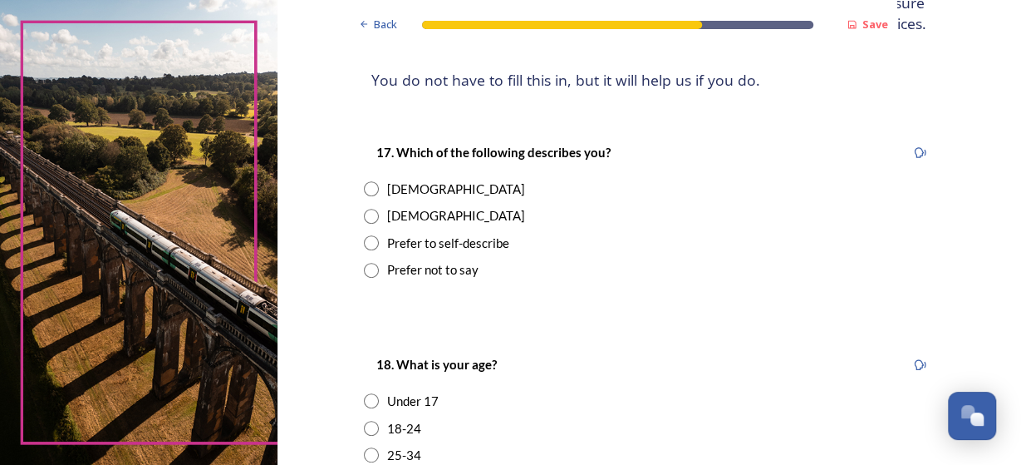
click at [368, 219] on input "radio" at bounding box center [371, 216] width 15 height 15
radio input "true"
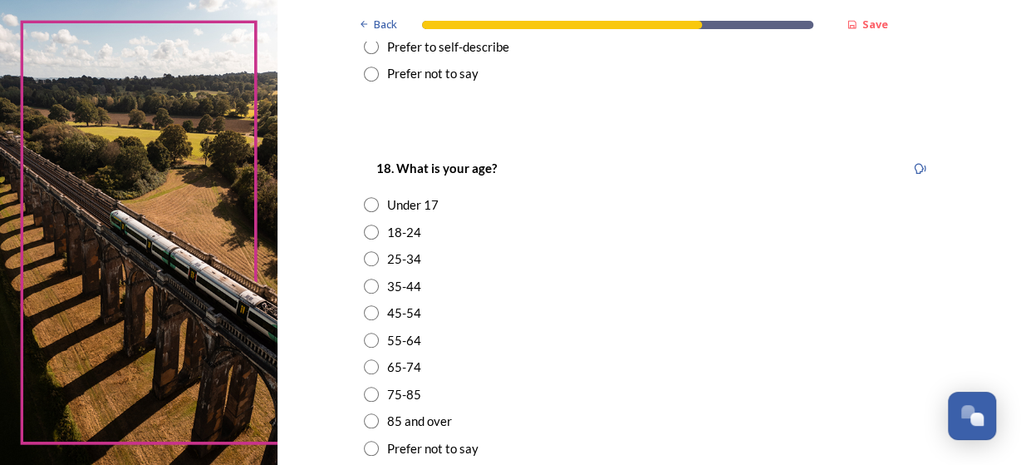
scroll to position [532, 0]
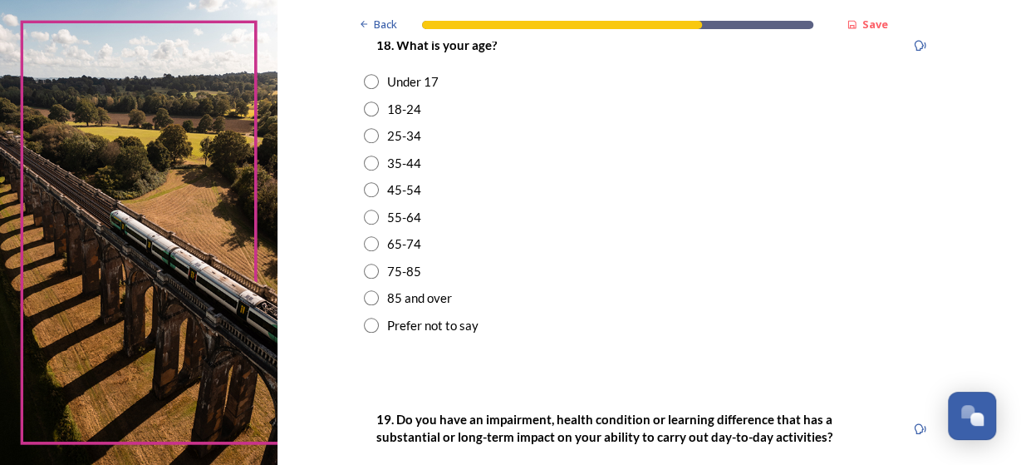
click at [368, 240] on input "radio" at bounding box center [371, 243] width 15 height 15
radio input "true"
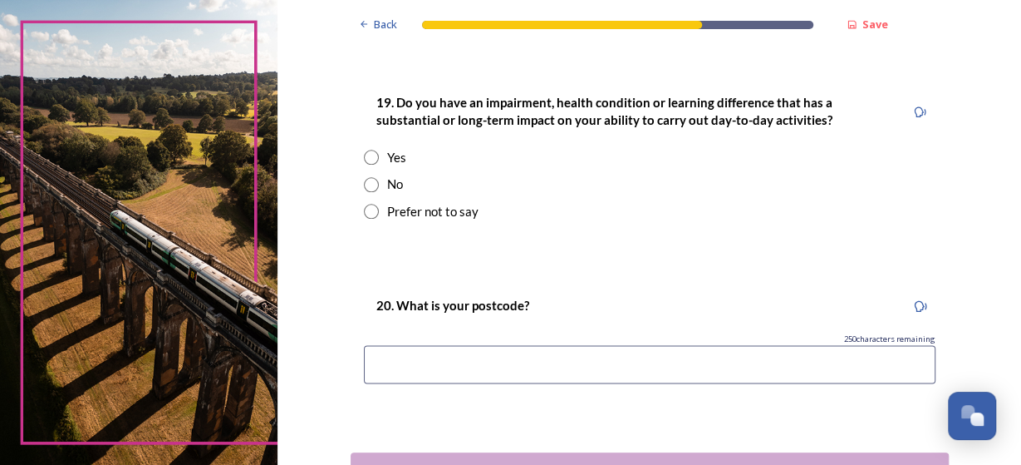
scroll to position [851, 0]
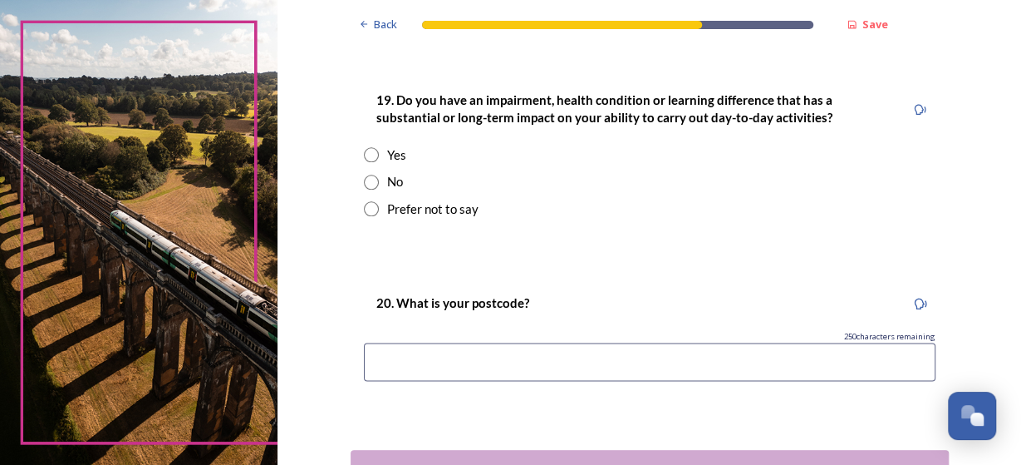
click at [370, 181] on input "radio" at bounding box center [371, 182] width 15 height 15
radio input "true"
click at [460, 362] on input at bounding box center [650, 361] width 572 height 38
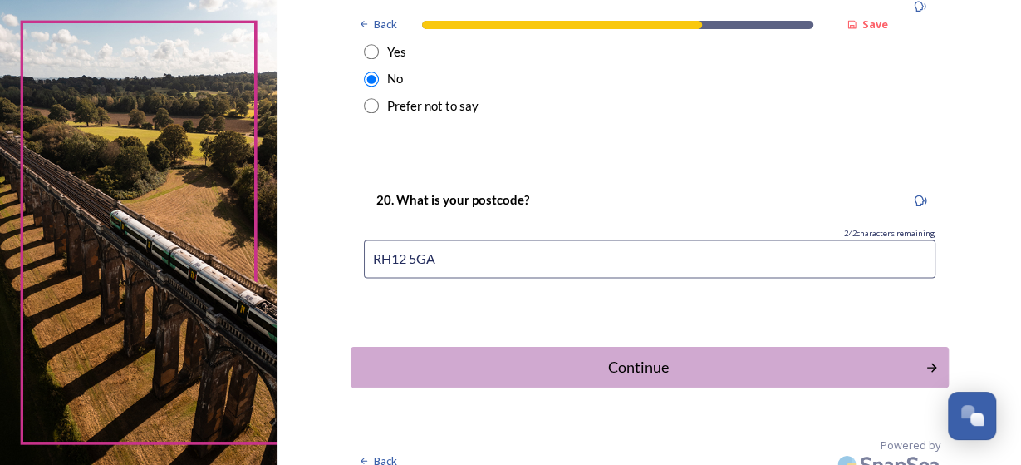
scroll to position [972, 0]
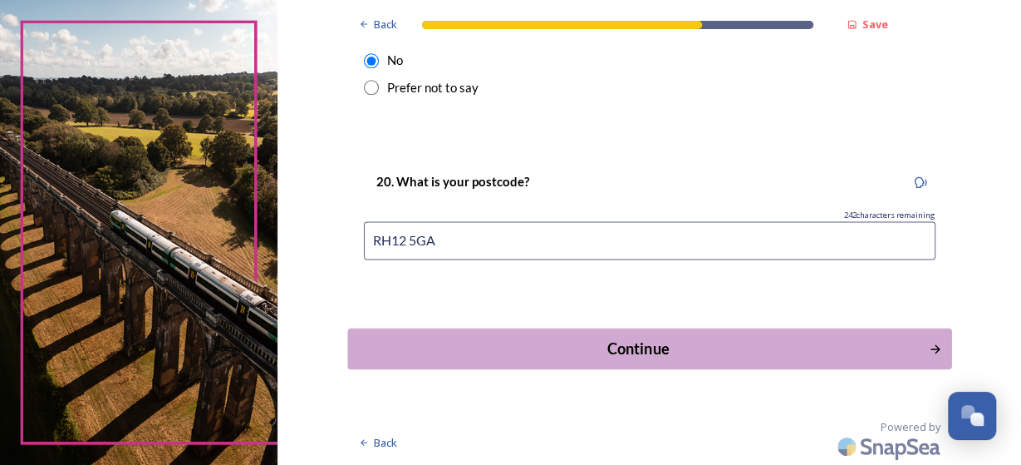
type input "RH12 5GA"
click at [603, 346] on div "Continue" at bounding box center [638, 348] width 563 height 22
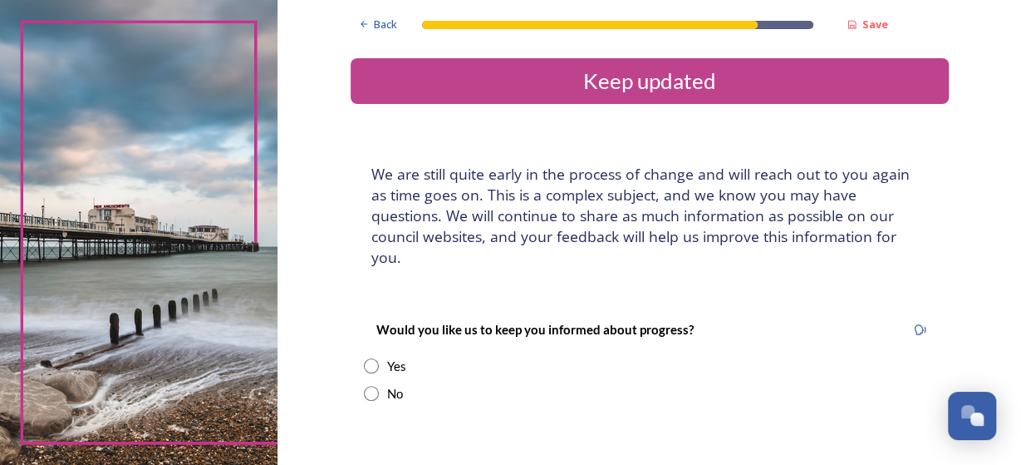
click at [375, 358] on input "radio" at bounding box center [371, 365] width 15 height 15
radio input "true"
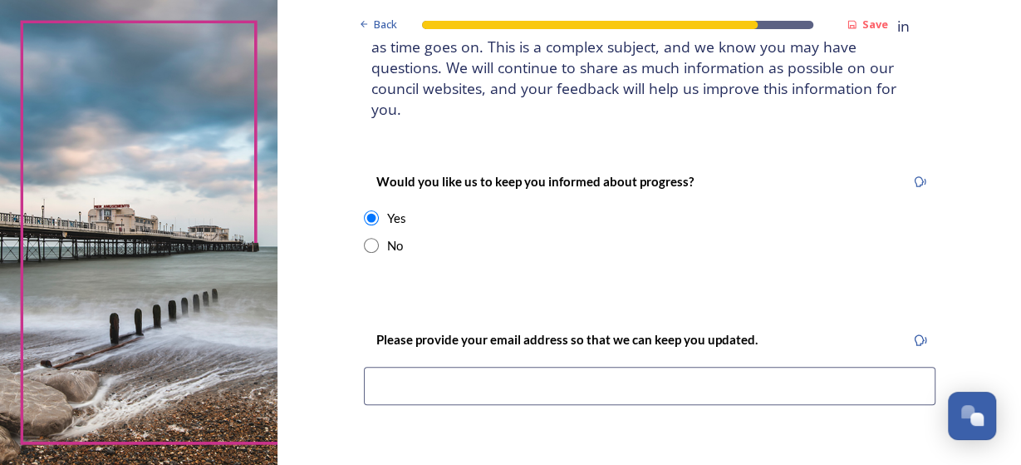
scroll to position [106, 0]
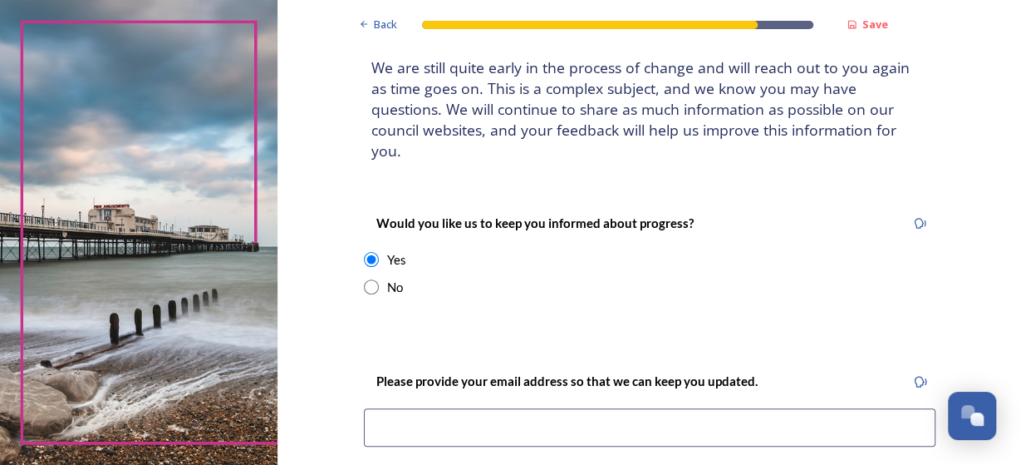
click at [589, 408] on input at bounding box center [650, 427] width 572 height 38
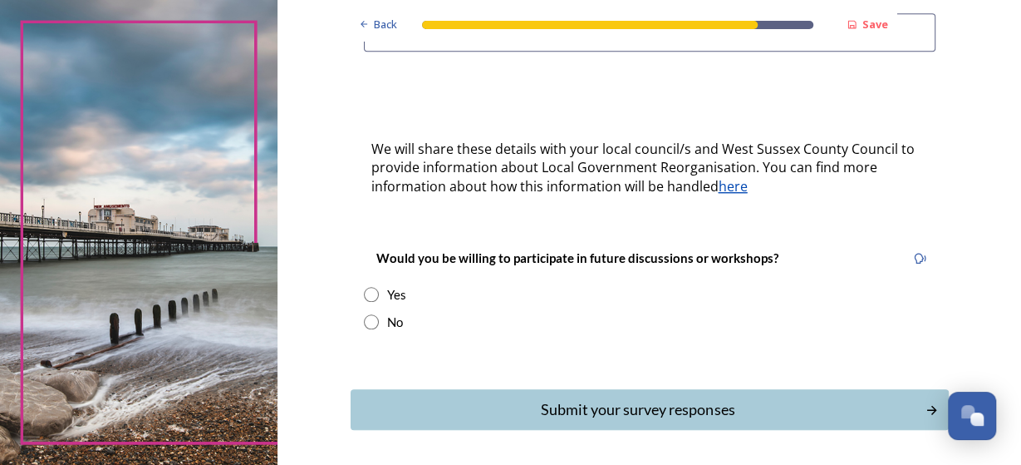
scroll to position [532, 0]
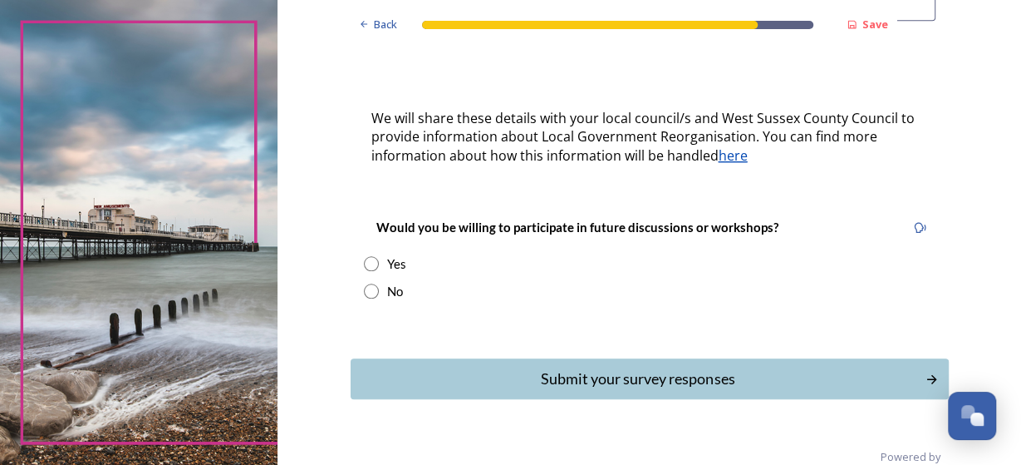
type input "[PERSON_NAME][EMAIL_ADDRESS][DOMAIN_NAME]"
click at [371, 256] on input "radio" at bounding box center [371, 263] width 15 height 15
radio input "true"
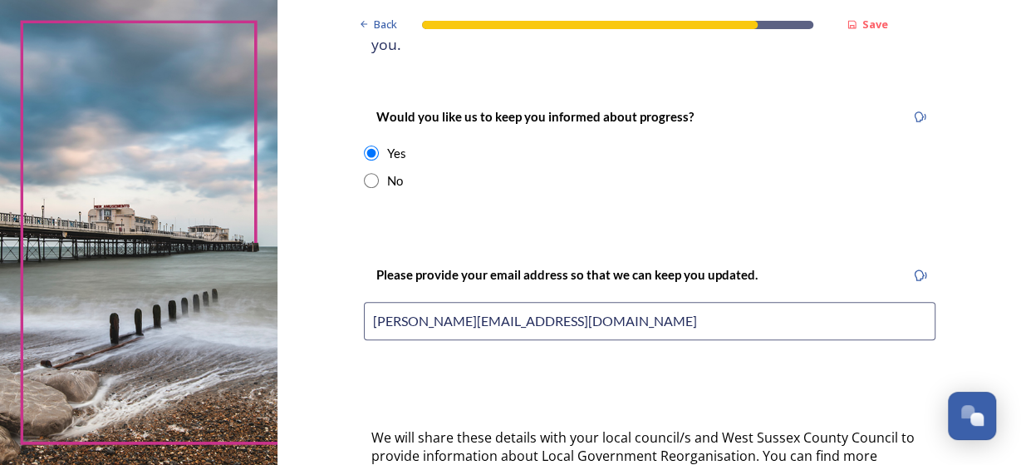
scroll to position [213, 0]
drag, startPoint x: 559, startPoint y: 308, endPoint x: 316, endPoint y: 298, distance: 243.7
click at [364, 302] on input "[PERSON_NAME][EMAIL_ADDRESS][DOMAIN_NAME]" at bounding box center [650, 321] width 572 height 38
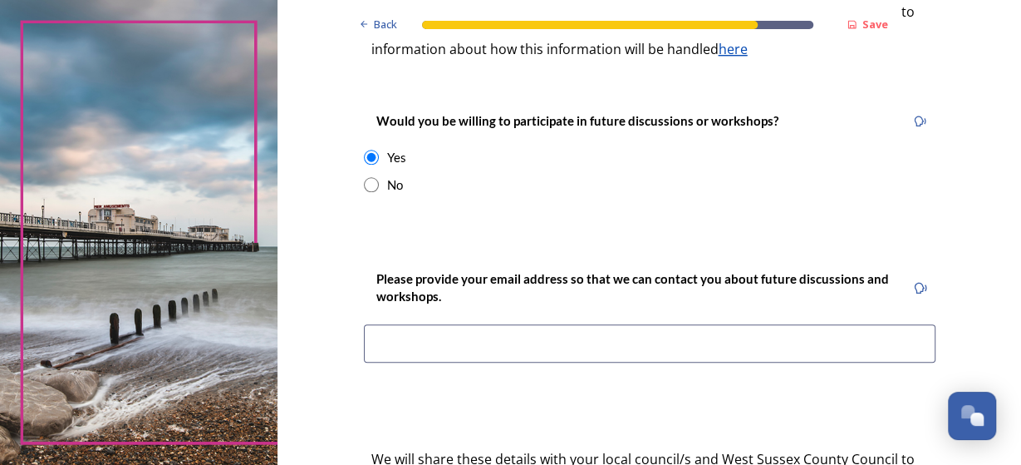
scroll to position [745, 0]
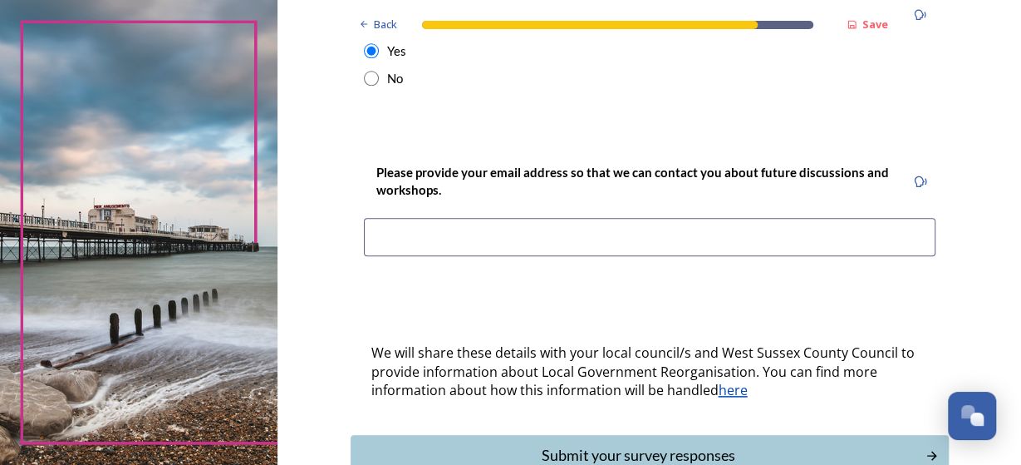
click at [472, 218] on input at bounding box center [650, 237] width 572 height 38
paste input "[PERSON_NAME][EMAIL_ADDRESS][DOMAIN_NAME]"
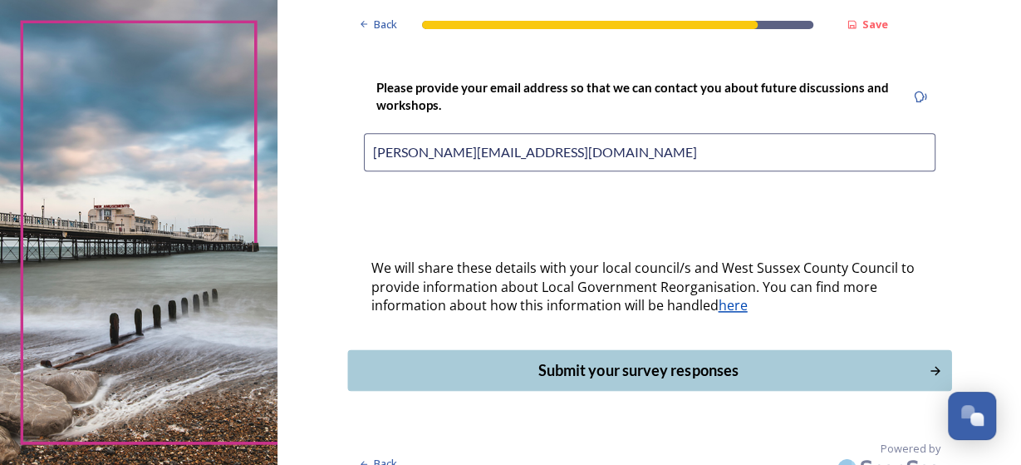
type input "[PERSON_NAME][EMAIL_ADDRESS][DOMAIN_NAME]"
click at [654, 359] on div "Submit your survey responses" at bounding box center [638, 370] width 563 height 22
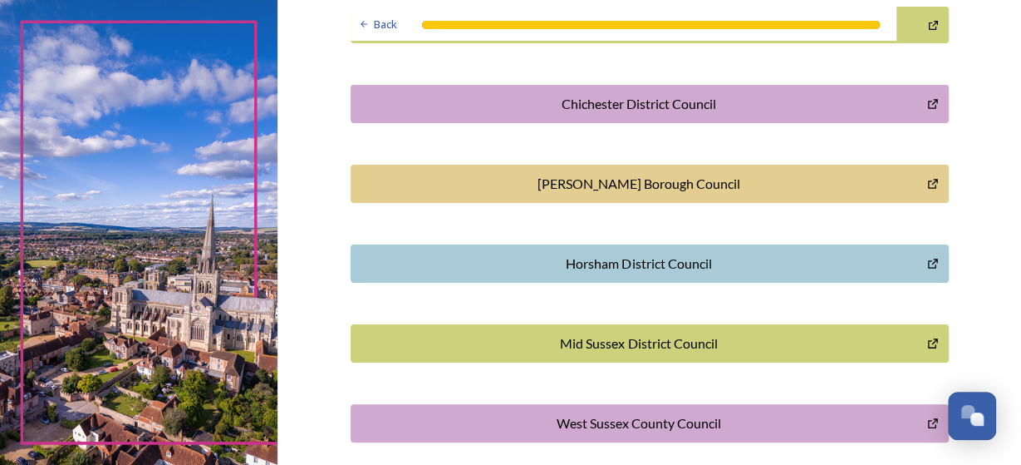
scroll to position [0, 0]
